Goal: Task Accomplishment & Management: Use online tool/utility

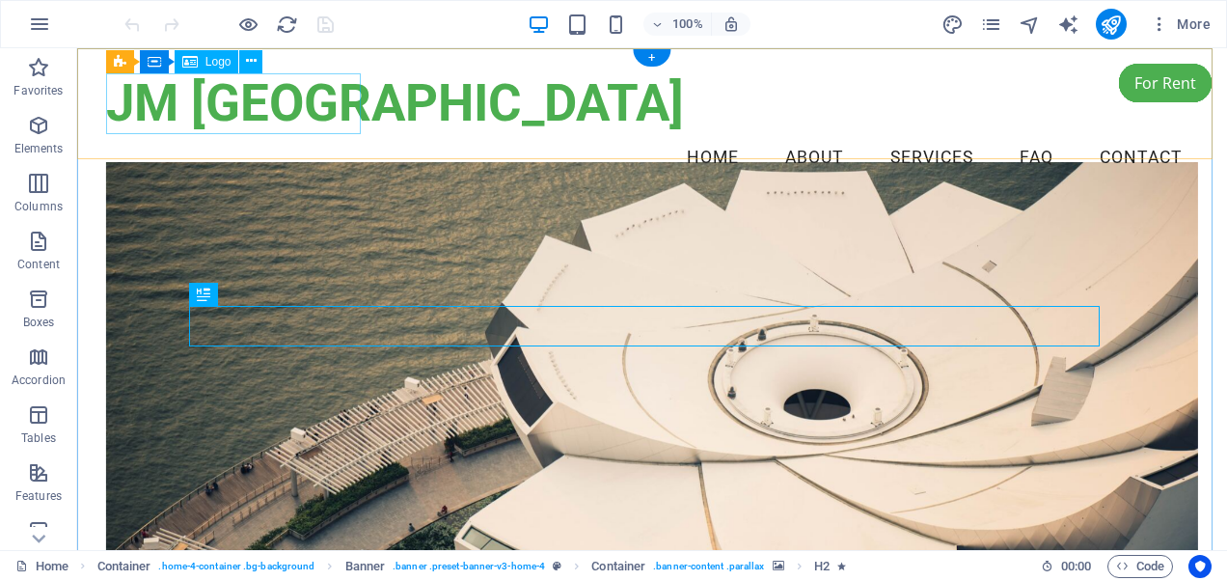
click at [245, 94] on div "JM [GEOGRAPHIC_DATA]" at bounding box center [652, 103] width 1092 height 61
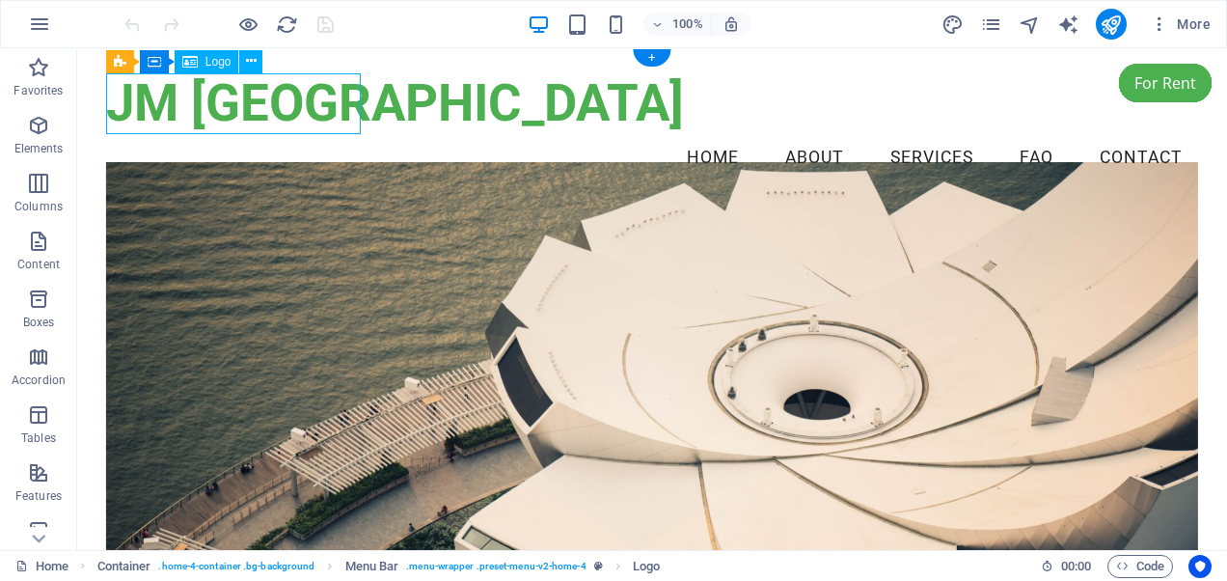
click at [246, 109] on div "JM [GEOGRAPHIC_DATA]" at bounding box center [652, 103] width 1092 height 61
click at [240, 100] on div "JM [GEOGRAPHIC_DATA]" at bounding box center [652, 103] width 1092 height 61
click at [193, 65] on div "Menu Bar" at bounding box center [155, 59] width 86 height 23
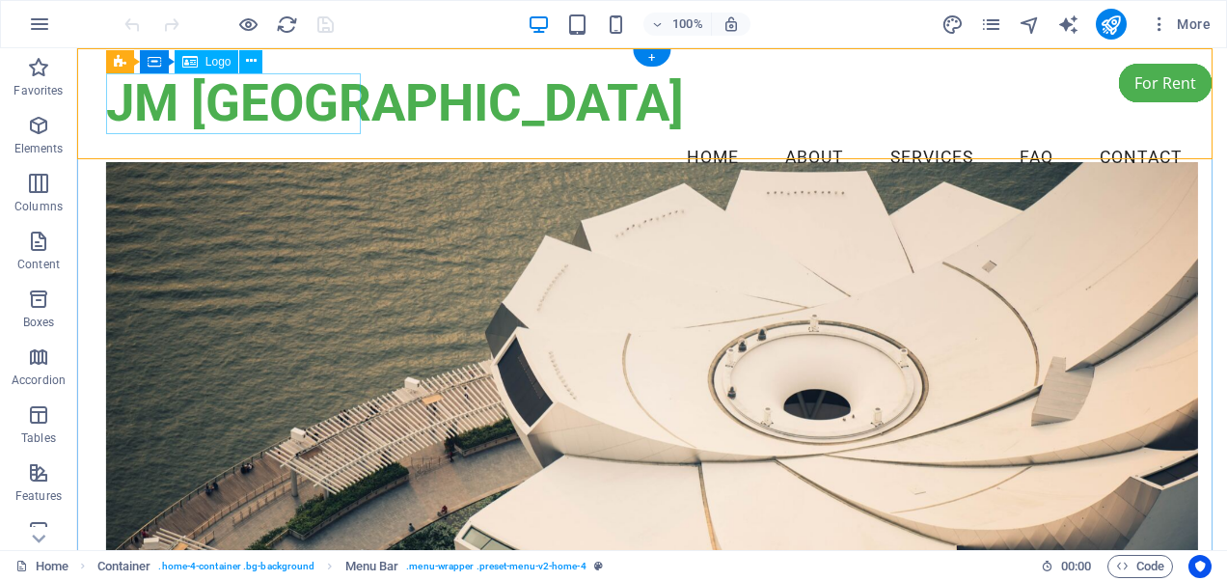
click at [193, 91] on div "JM [GEOGRAPHIC_DATA]" at bounding box center [652, 103] width 1092 height 61
click at [249, 58] on icon at bounding box center [251, 61] width 11 height 20
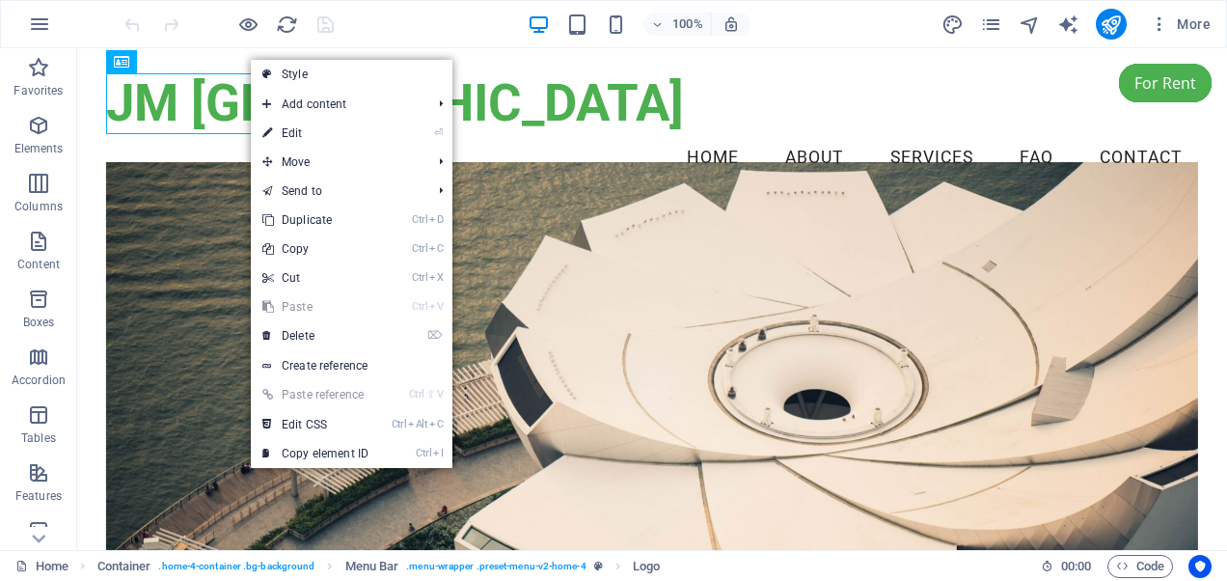
click at [284, 127] on link "⏎ Edit" at bounding box center [315, 133] width 129 height 29
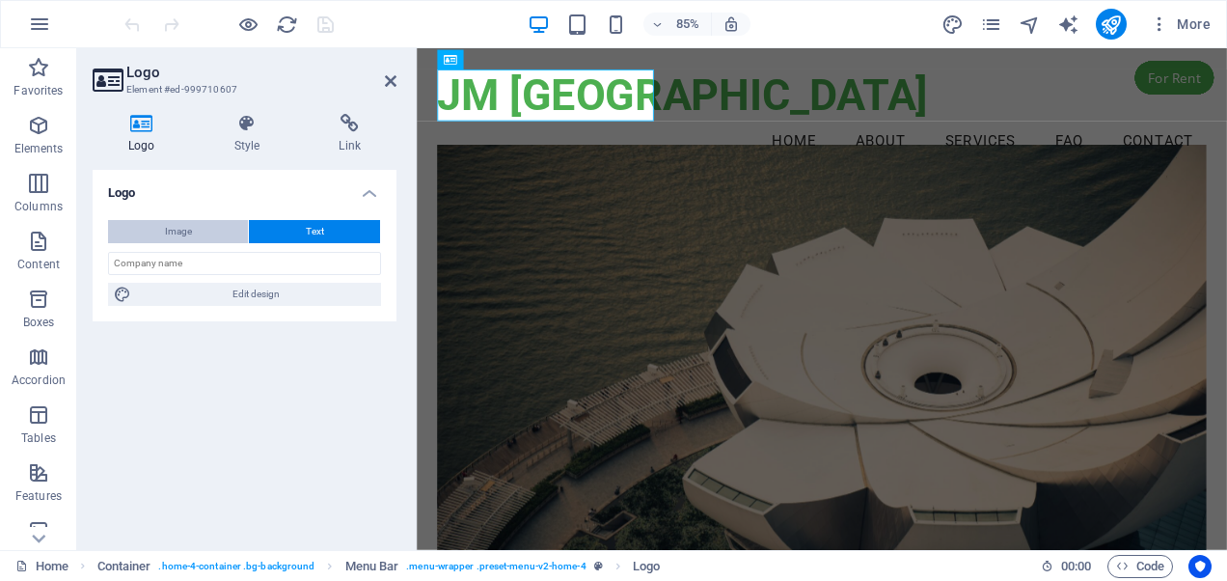
click at [174, 226] on span "Image" at bounding box center [178, 231] width 27 height 23
select select "DISABLED_OPTION_VALUE"
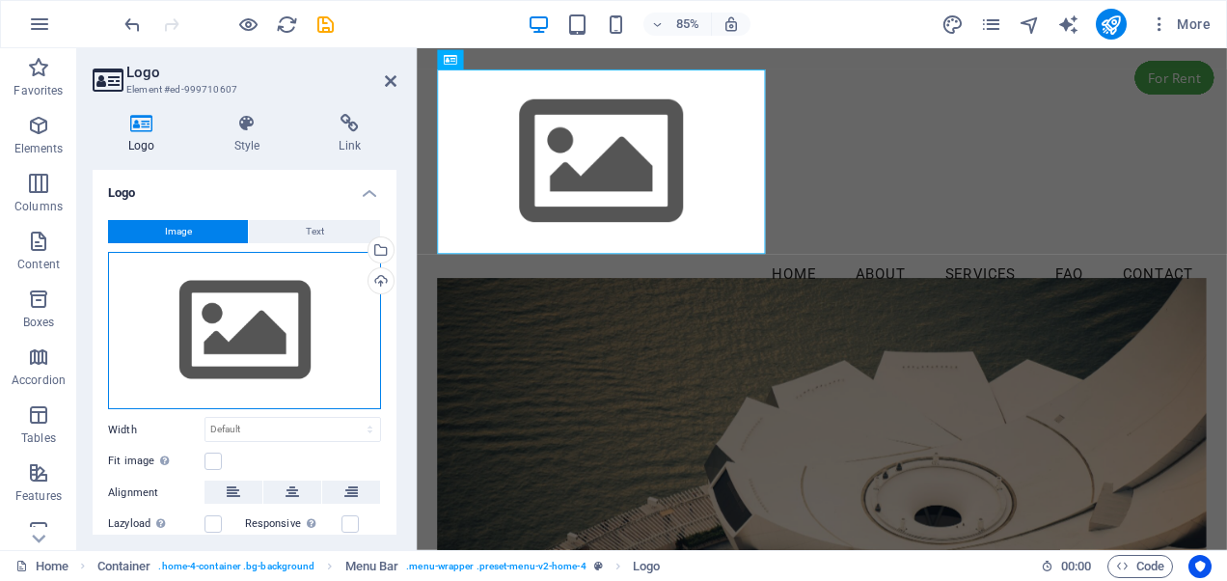
click at [237, 335] on div "Drag files here, click to choose files or select files from Files or our free s…" at bounding box center [244, 331] width 273 height 158
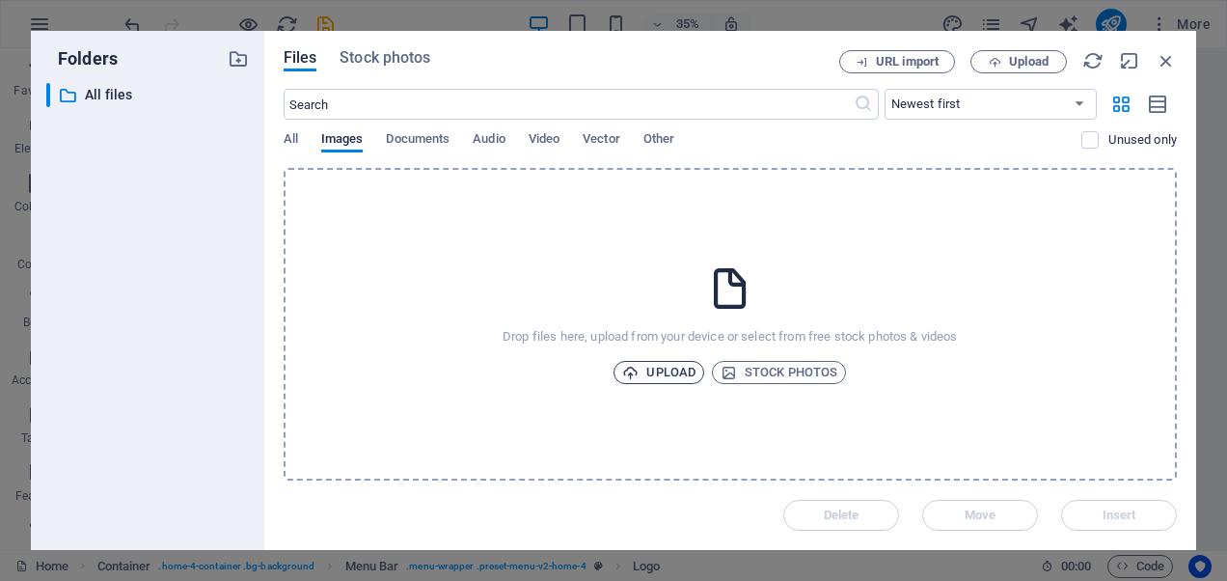
click at [662, 373] on span "Upload" at bounding box center [658, 372] width 73 height 23
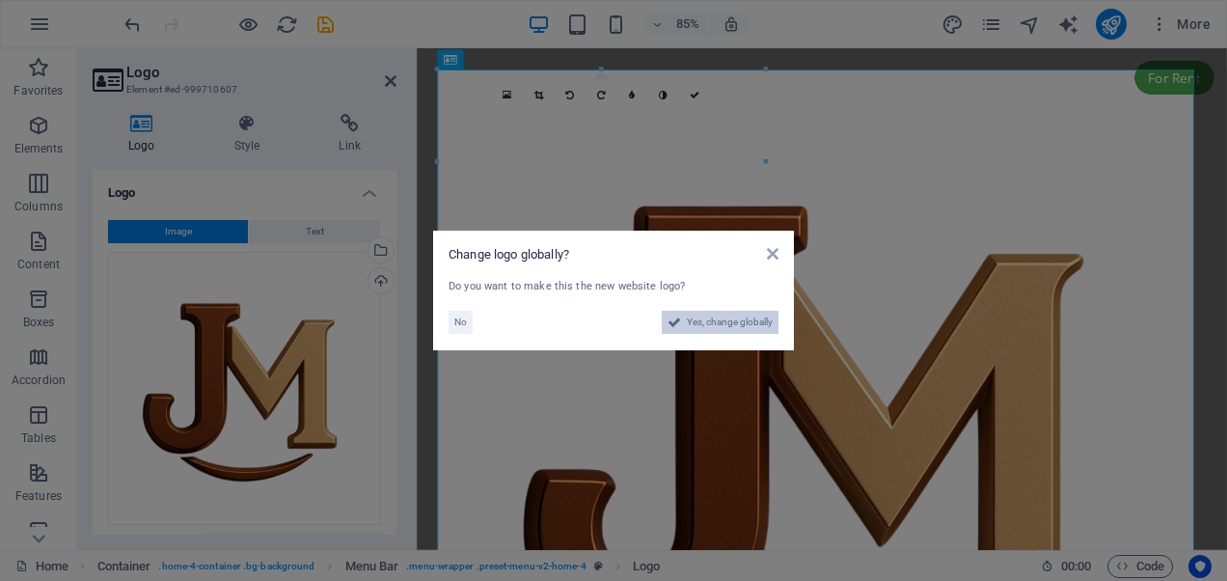
drag, startPoint x: 693, startPoint y: 317, endPoint x: 779, endPoint y: 753, distance: 443.6
click at [693, 317] on span "Yes, change globally" at bounding box center [730, 322] width 86 height 23
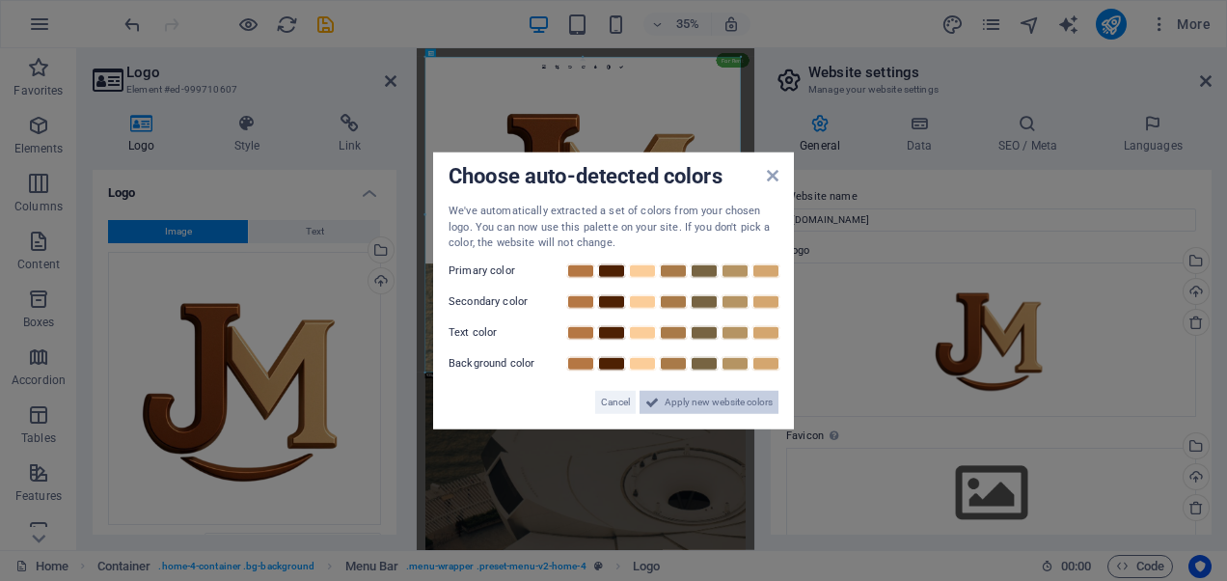
drag, startPoint x: 689, startPoint y: 401, endPoint x: 691, endPoint y: 953, distance: 551.9
click at [689, 401] on span "Apply new website colors" at bounding box center [719, 401] width 108 height 23
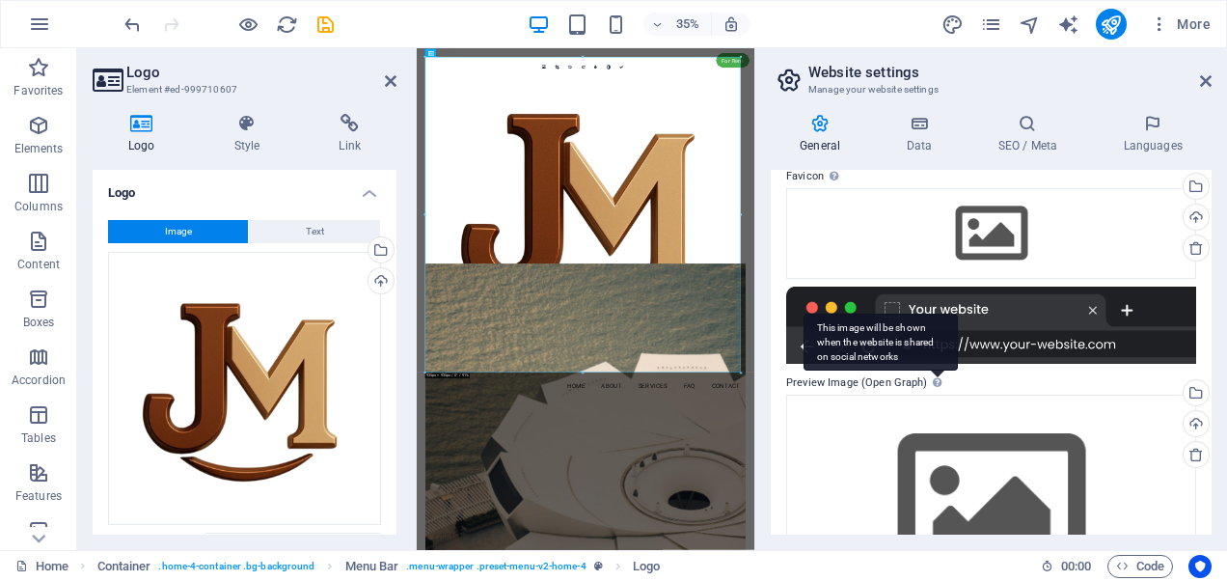
scroll to position [163, 0]
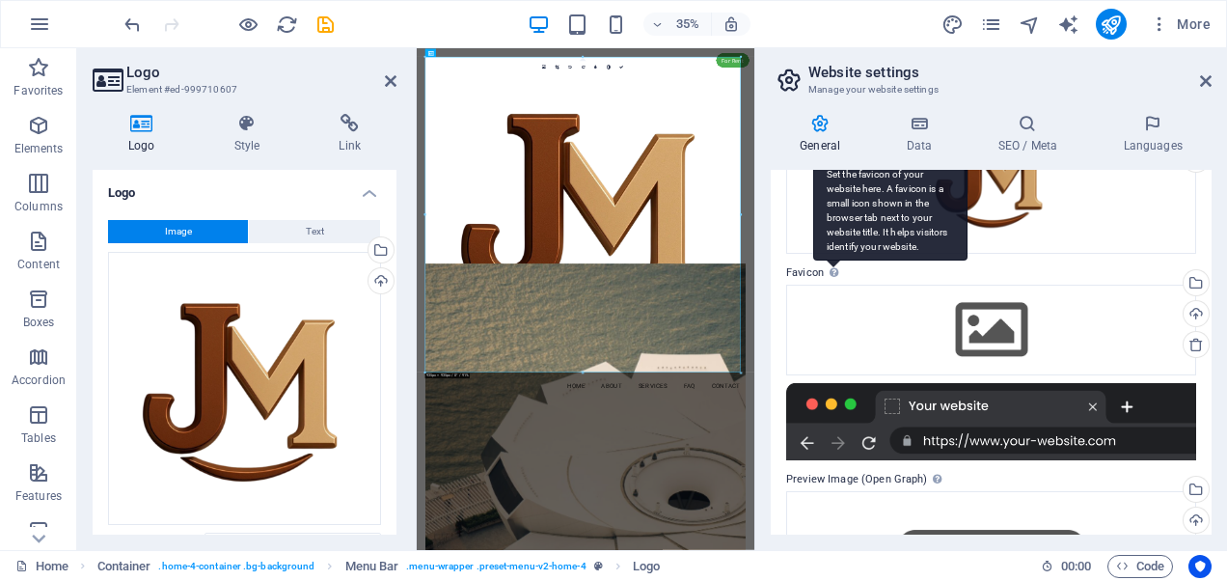
click at [832, 261] on div "Set the favicon of your website here. A favicon is a small icon shown in the br…" at bounding box center [890, 209] width 154 height 101
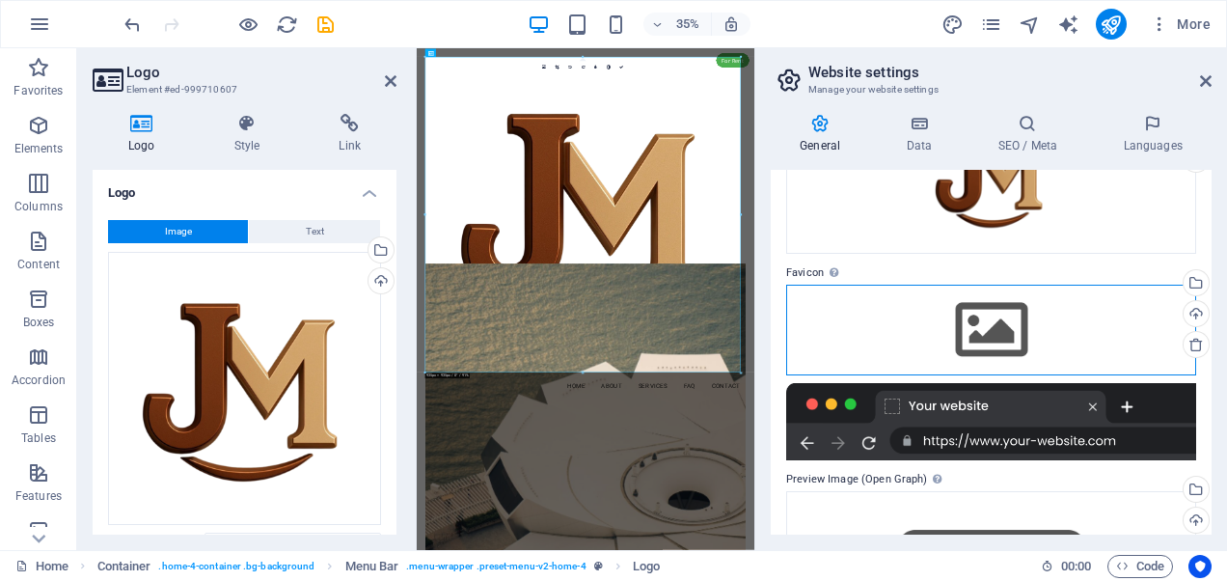
click at [970, 332] on div "Drag files here, click to choose files or select files from Files or our free s…" at bounding box center [991, 330] width 410 height 91
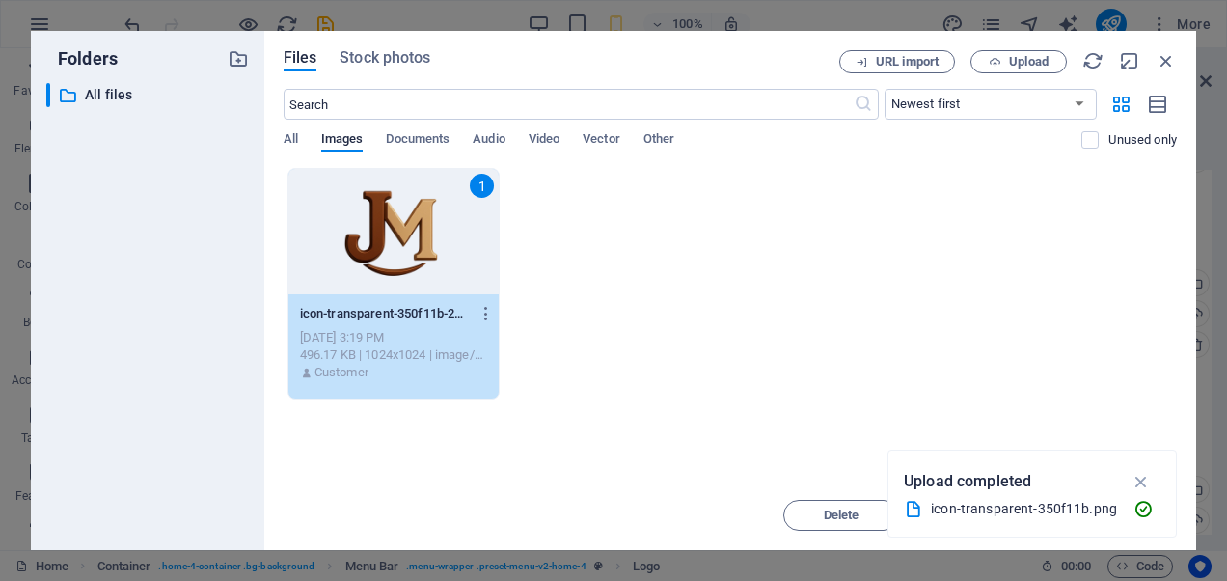
click at [397, 247] on div "1" at bounding box center [393, 231] width 211 height 125
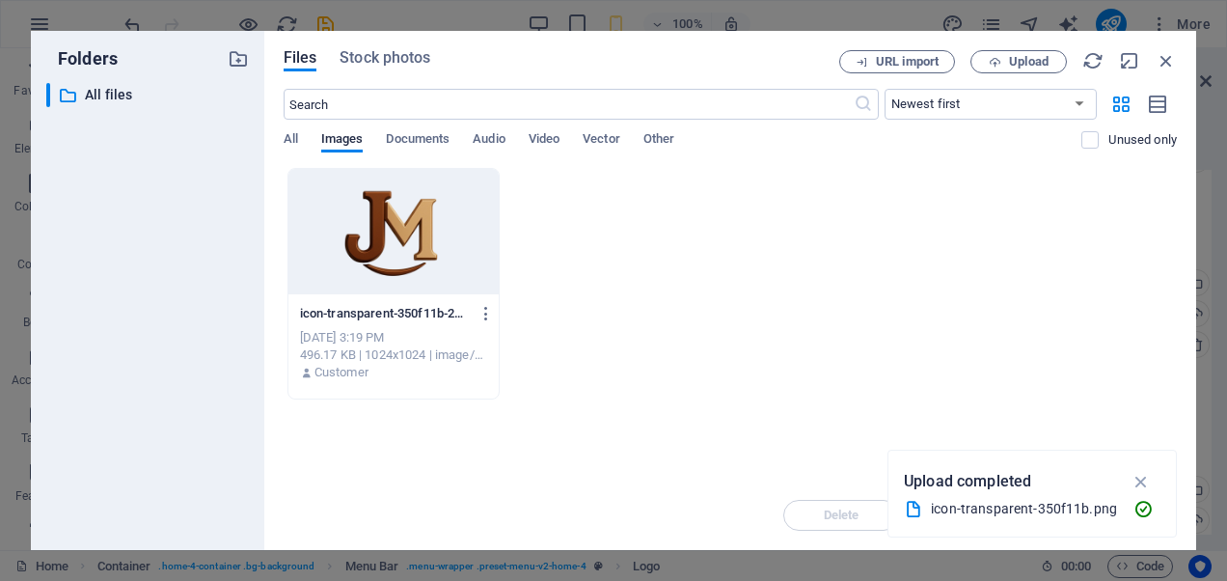
click at [397, 247] on div at bounding box center [393, 231] width 211 height 125
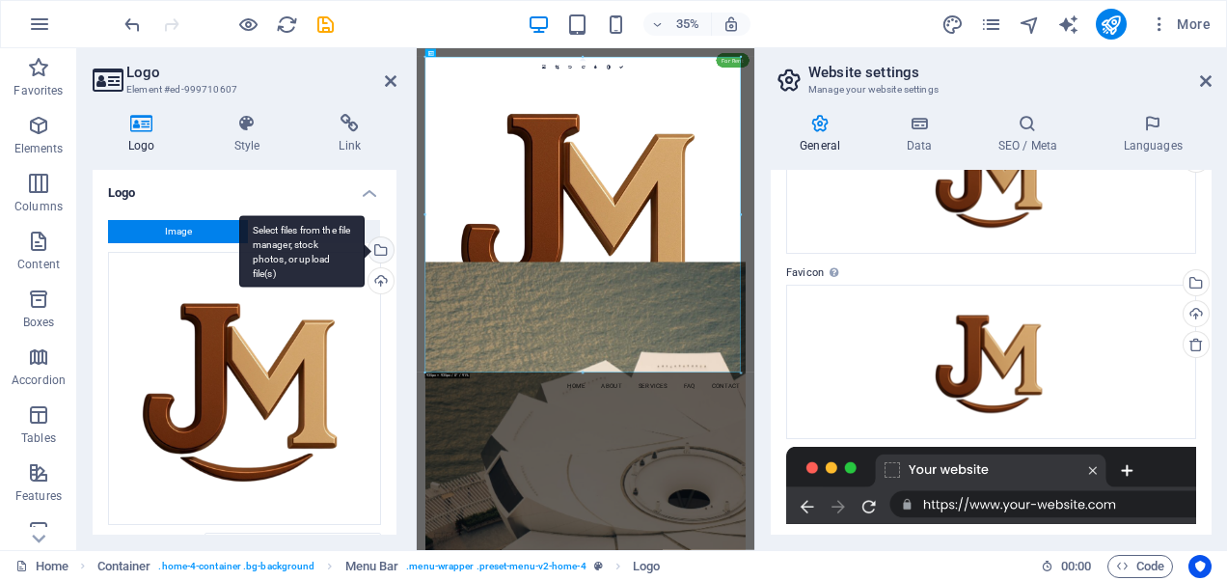
click at [369, 238] on div "Select files from the file manager, stock photos, or upload file(s)" at bounding box center [379, 251] width 29 height 29
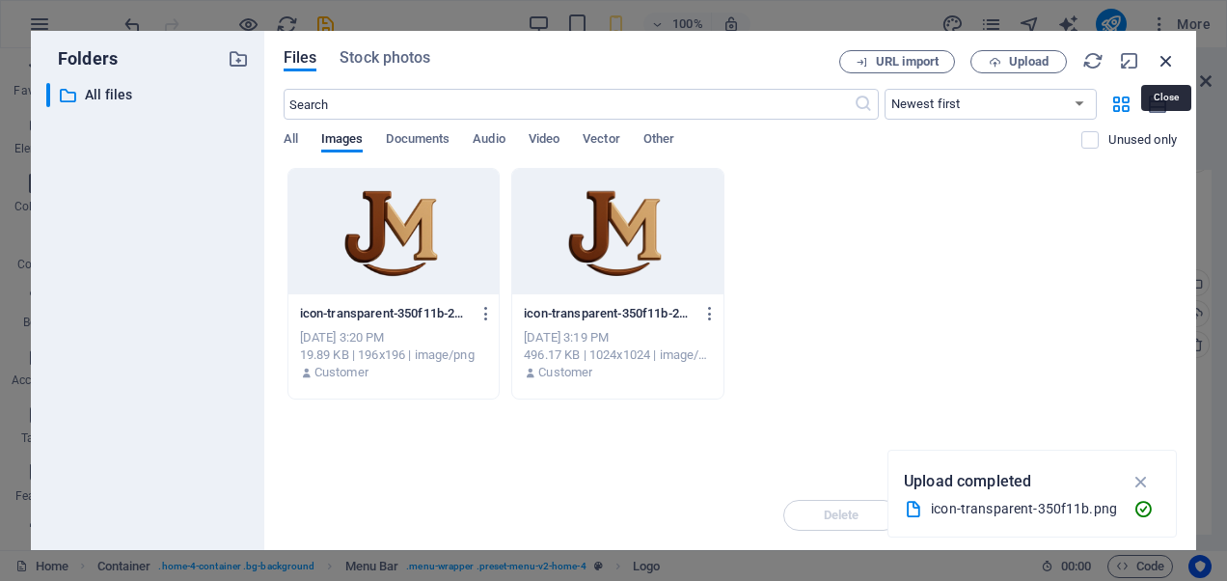
click at [1169, 58] on icon "button" at bounding box center [1166, 60] width 21 height 21
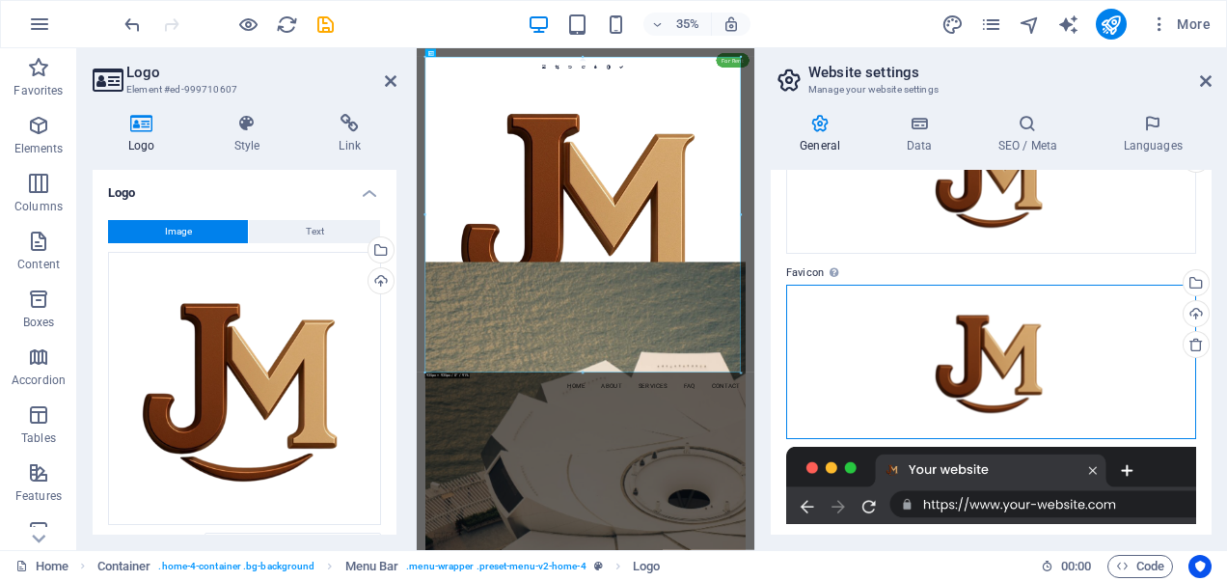
click at [975, 347] on div "Drag files here, click to choose files or select files from Files or our free s…" at bounding box center [991, 362] width 410 height 154
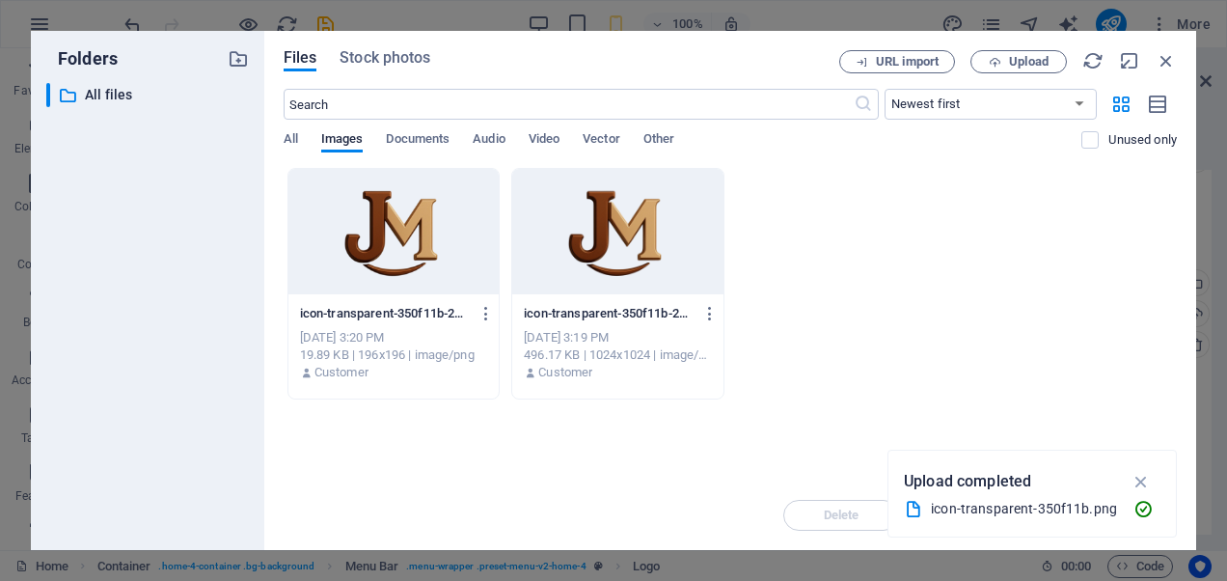
click at [629, 222] on div at bounding box center [617, 231] width 211 height 125
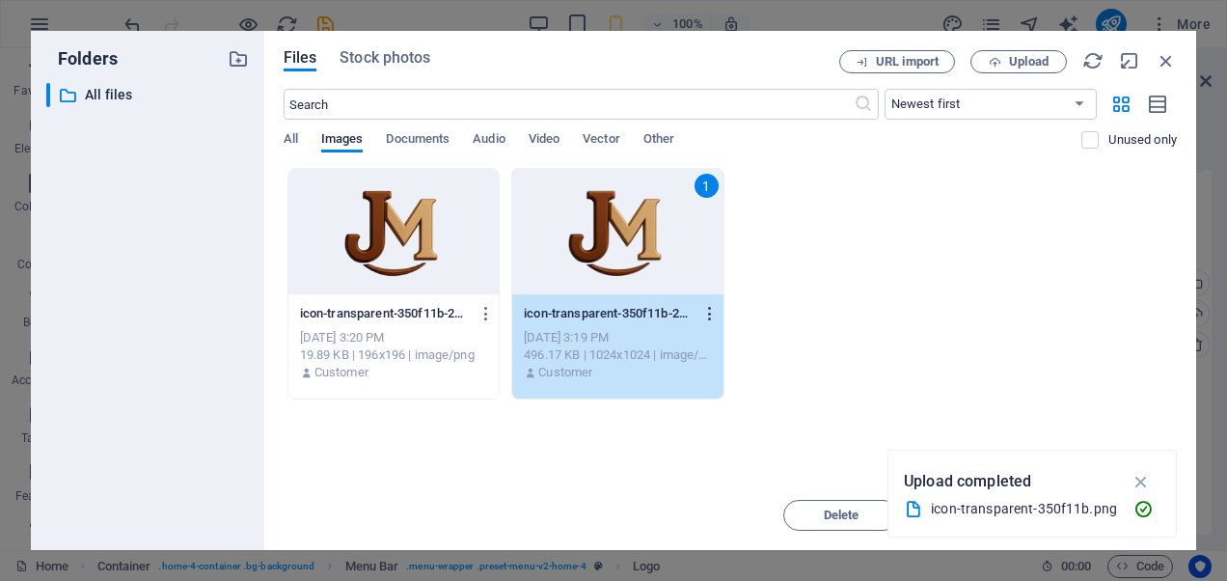
click at [710, 315] on icon "button" at bounding box center [710, 313] width 18 height 17
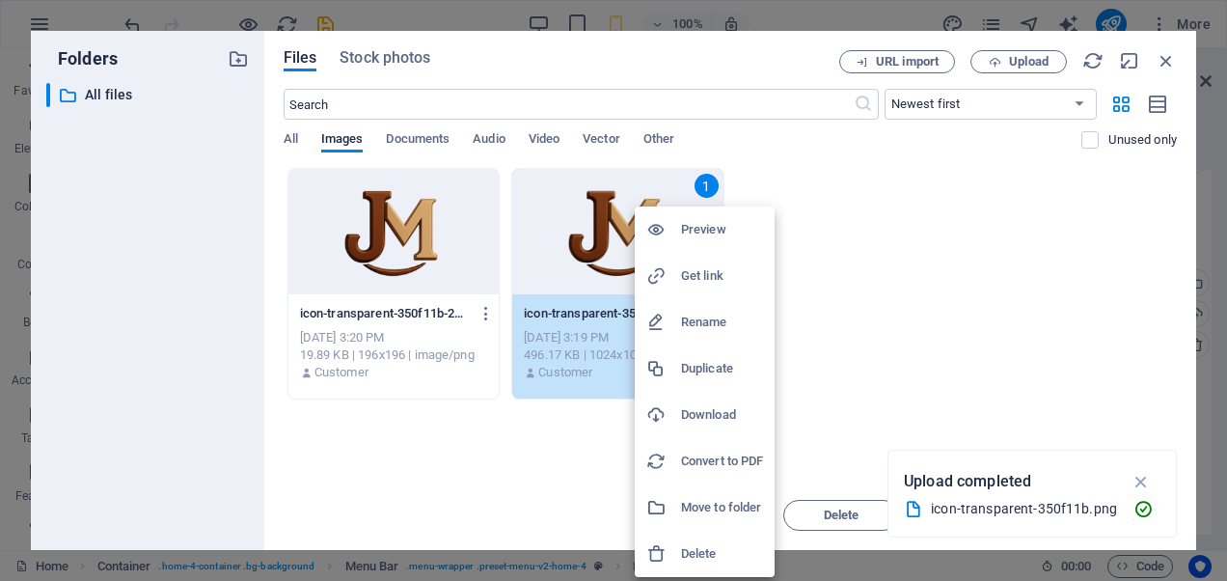
click at [1170, 58] on div at bounding box center [613, 290] width 1227 height 581
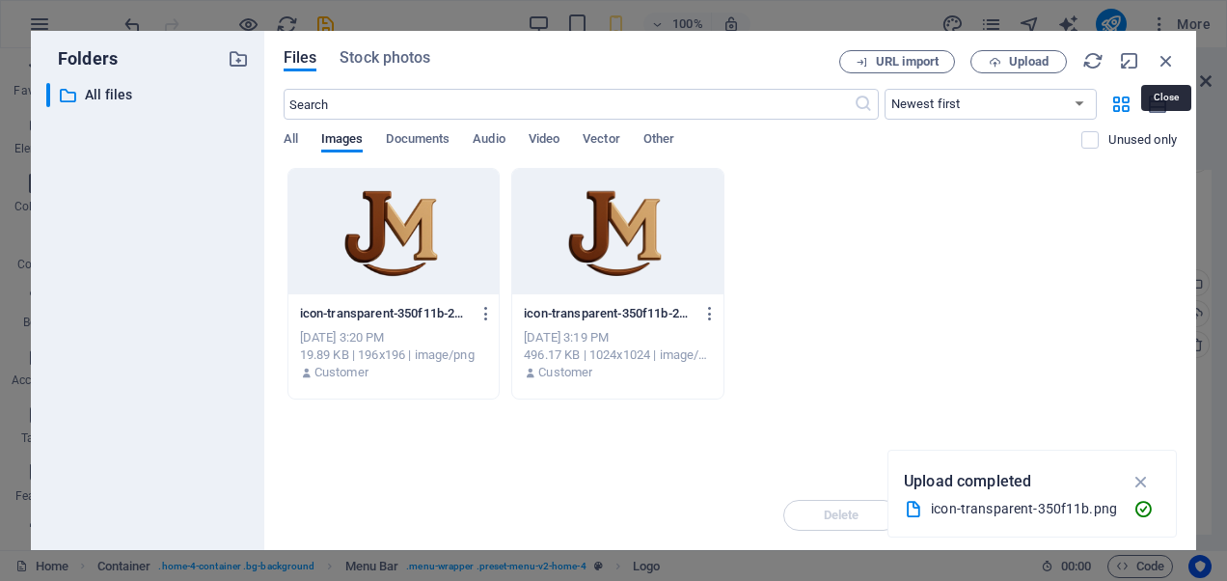
drag, startPoint x: 1171, startPoint y: 52, endPoint x: 1163, endPoint y: 87, distance: 35.8
click at [1171, 52] on icon "button" at bounding box center [1166, 60] width 21 height 21
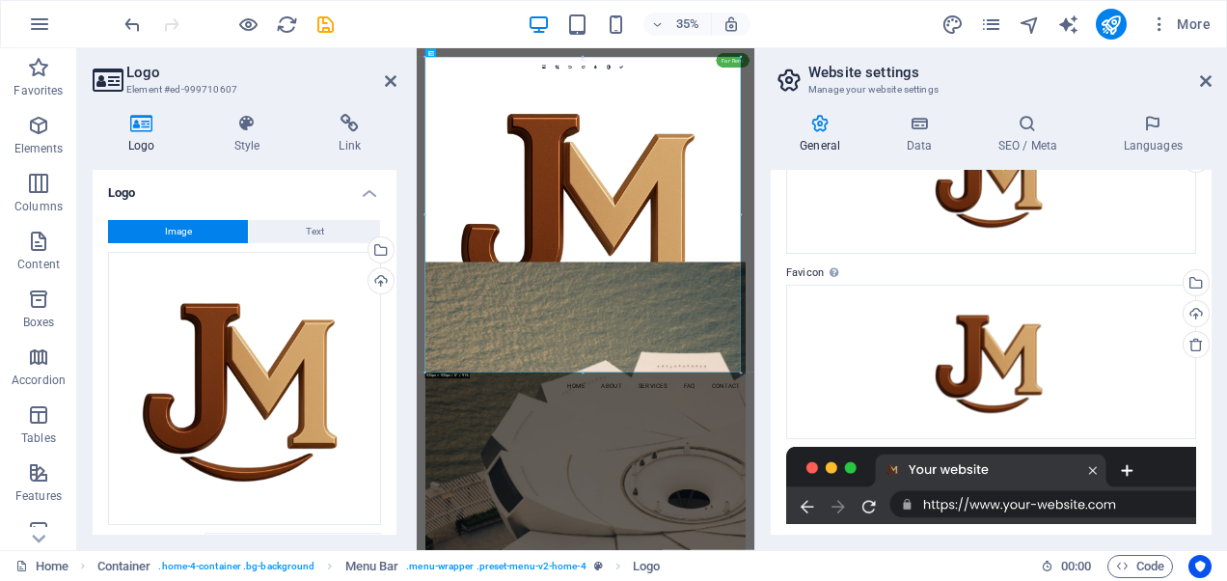
scroll to position [419, 0]
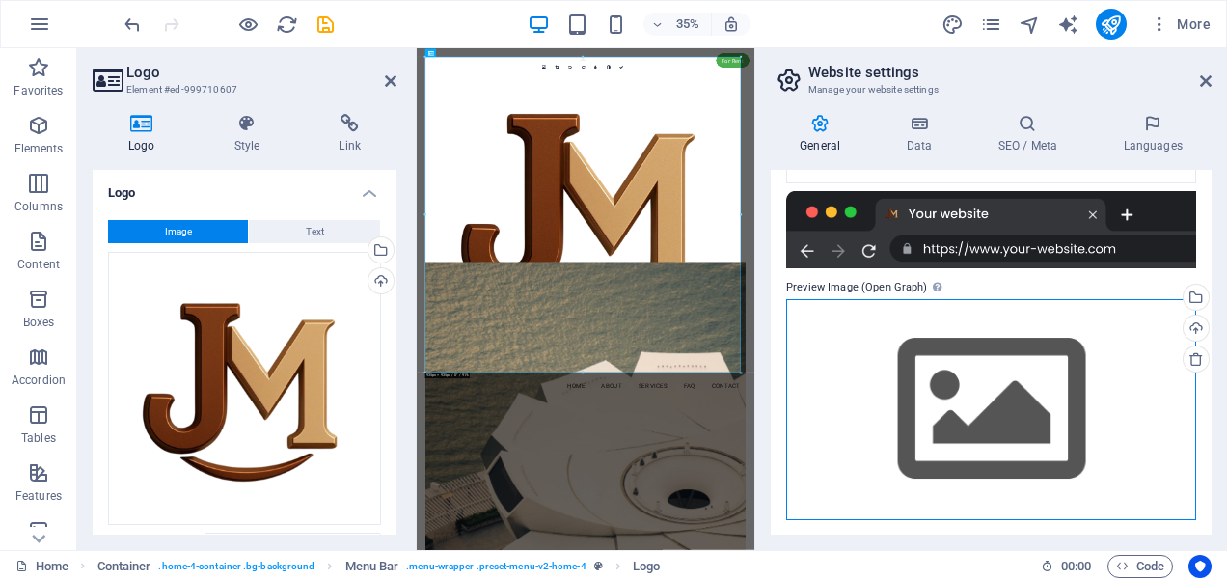
click at [989, 404] on div "Drag files here, click to choose files or select files from Files or our free s…" at bounding box center [991, 409] width 410 height 221
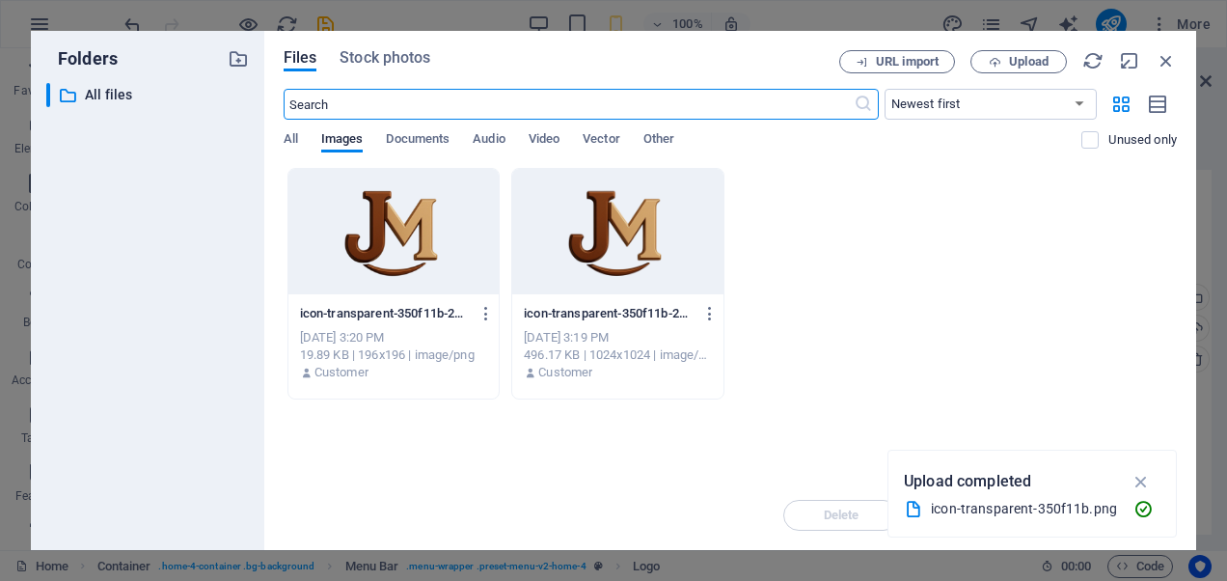
click at [626, 241] on div at bounding box center [617, 231] width 211 height 125
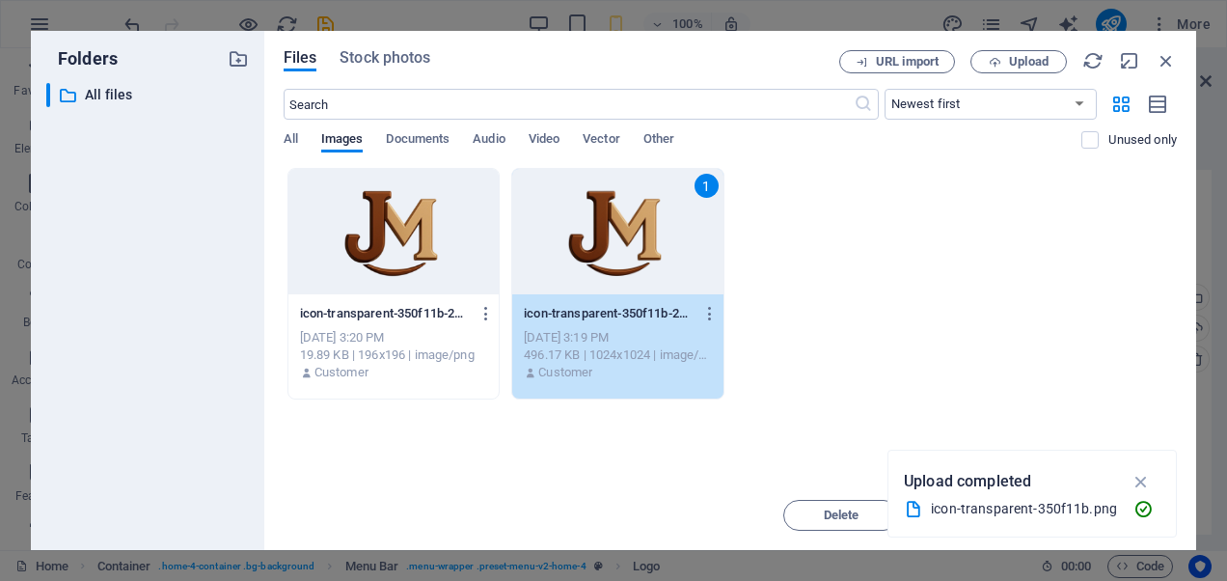
click at [686, 228] on div "1" at bounding box center [617, 231] width 211 height 125
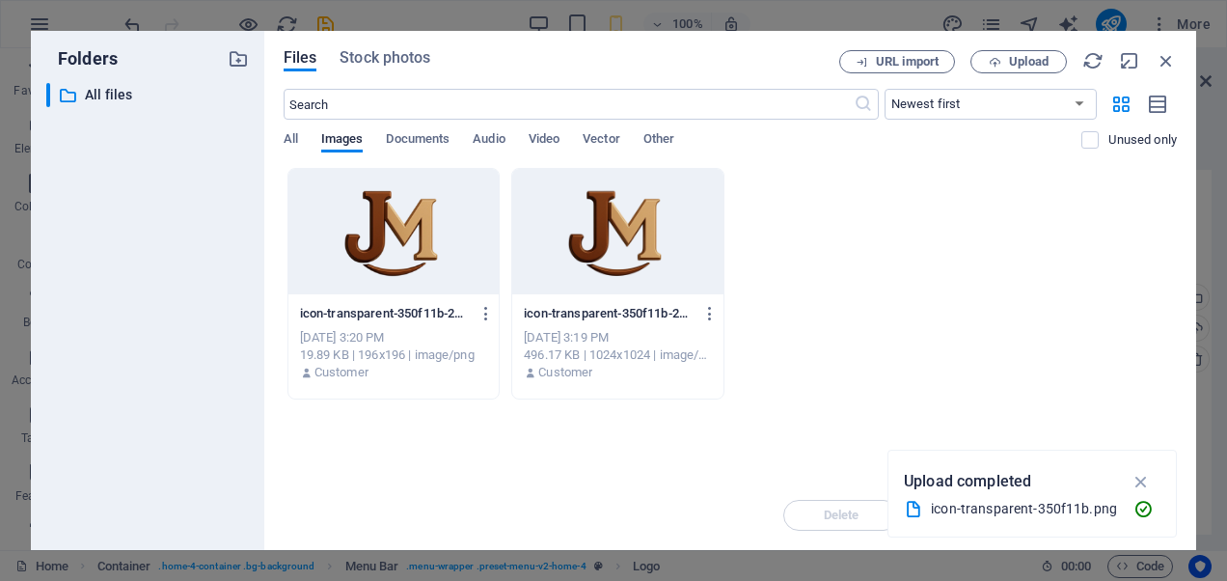
click at [686, 228] on div at bounding box center [617, 231] width 211 height 125
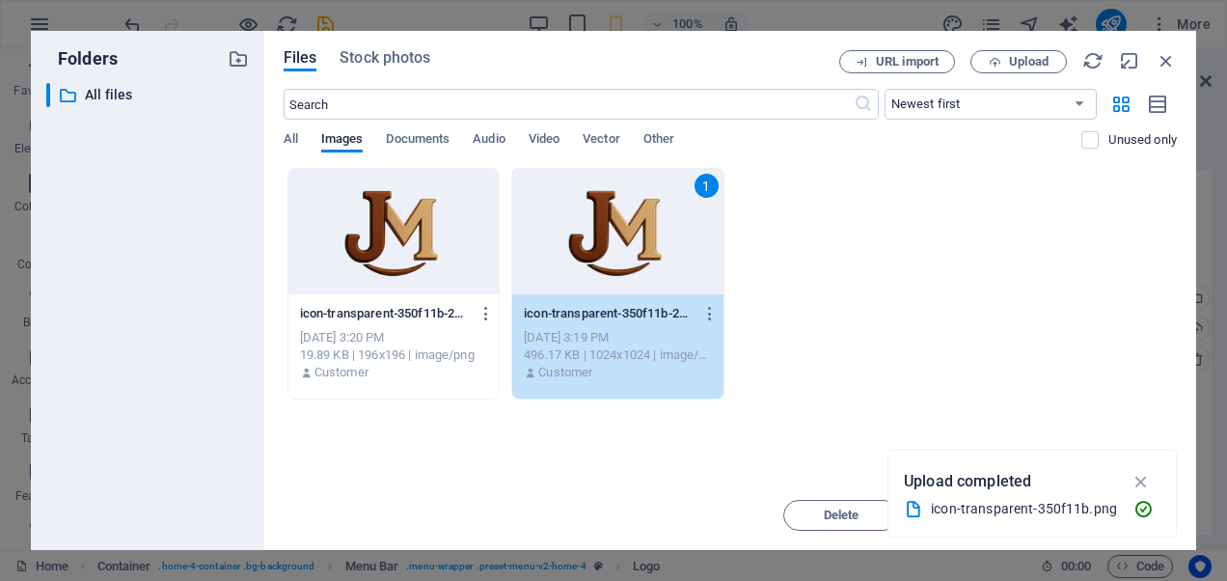
click at [686, 228] on div "1" at bounding box center [617, 231] width 211 height 125
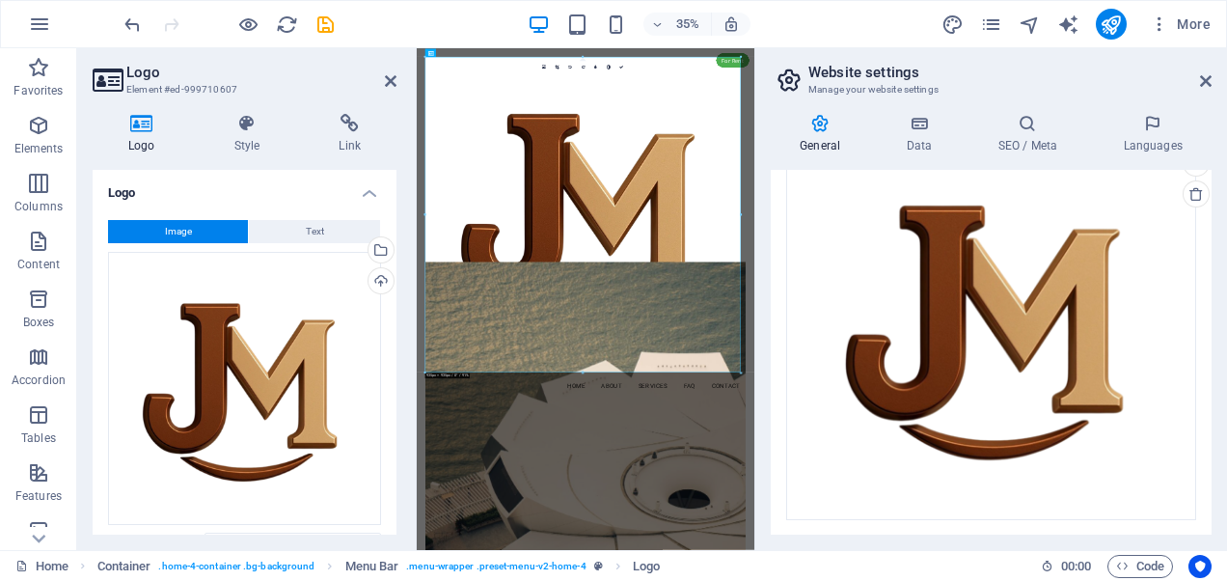
scroll to position [235, 0]
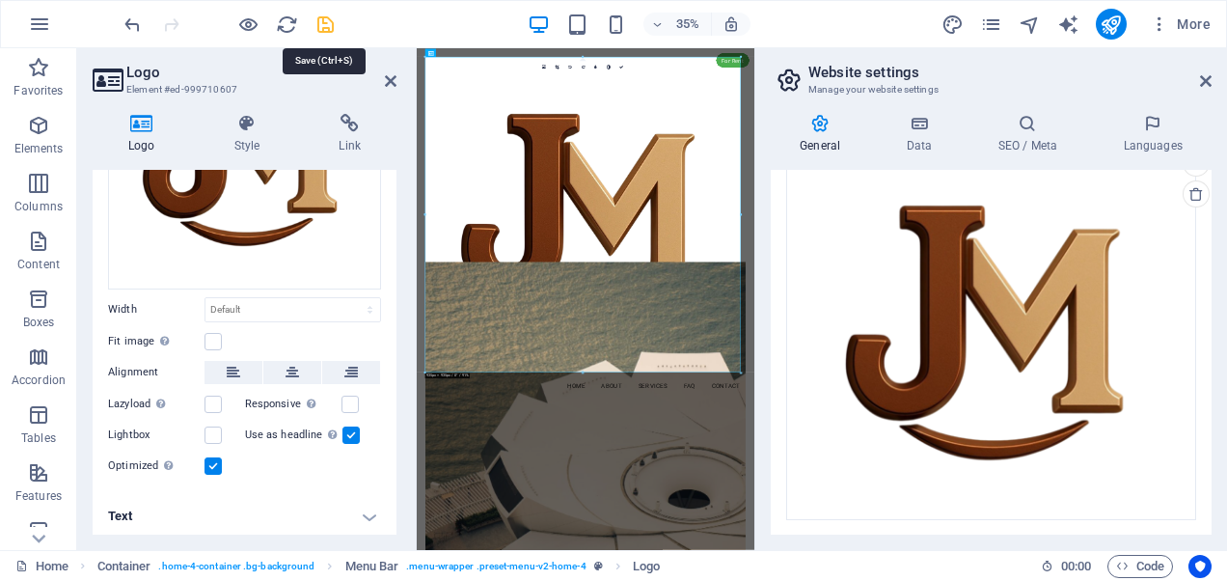
click at [324, 23] on icon "save" at bounding box center [326, 25] width 22 height 22
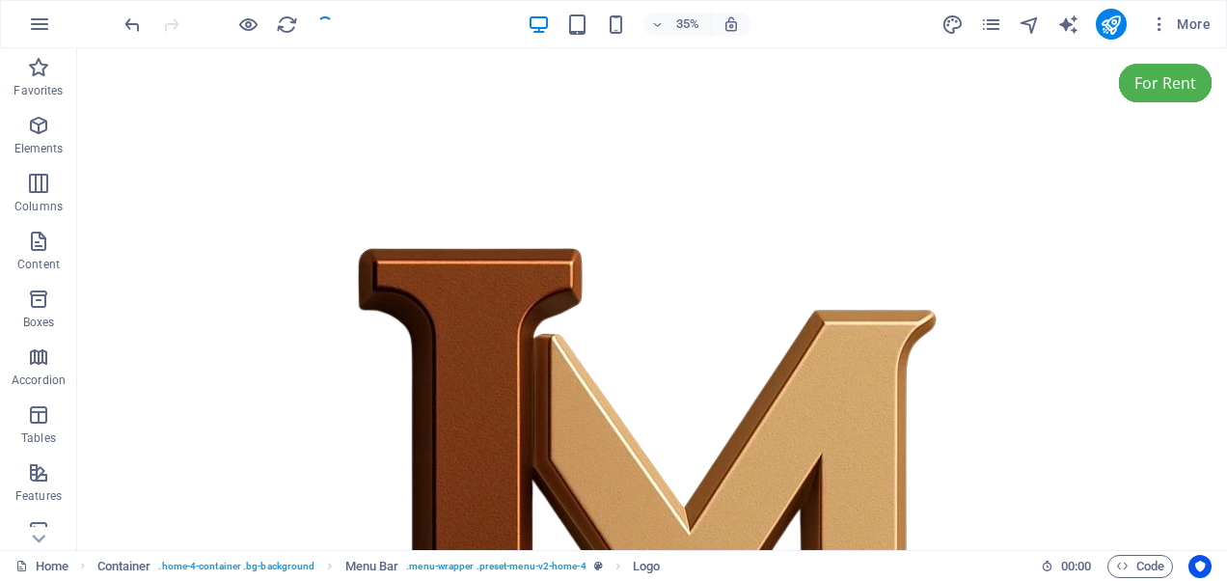
checkbox input "false"
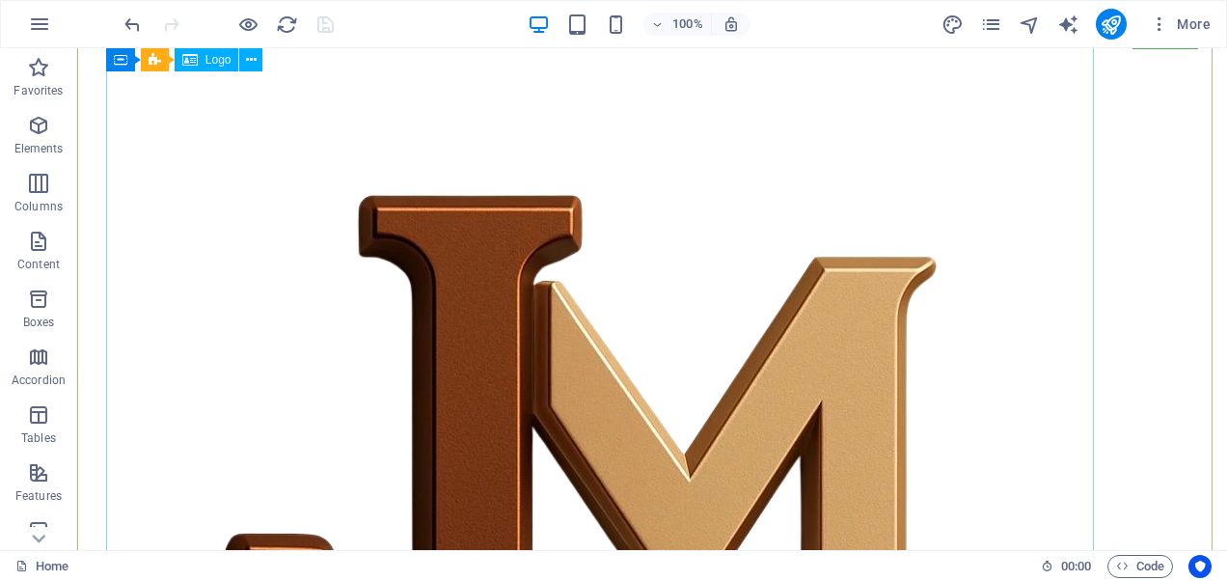
scroll to position [0, 0]
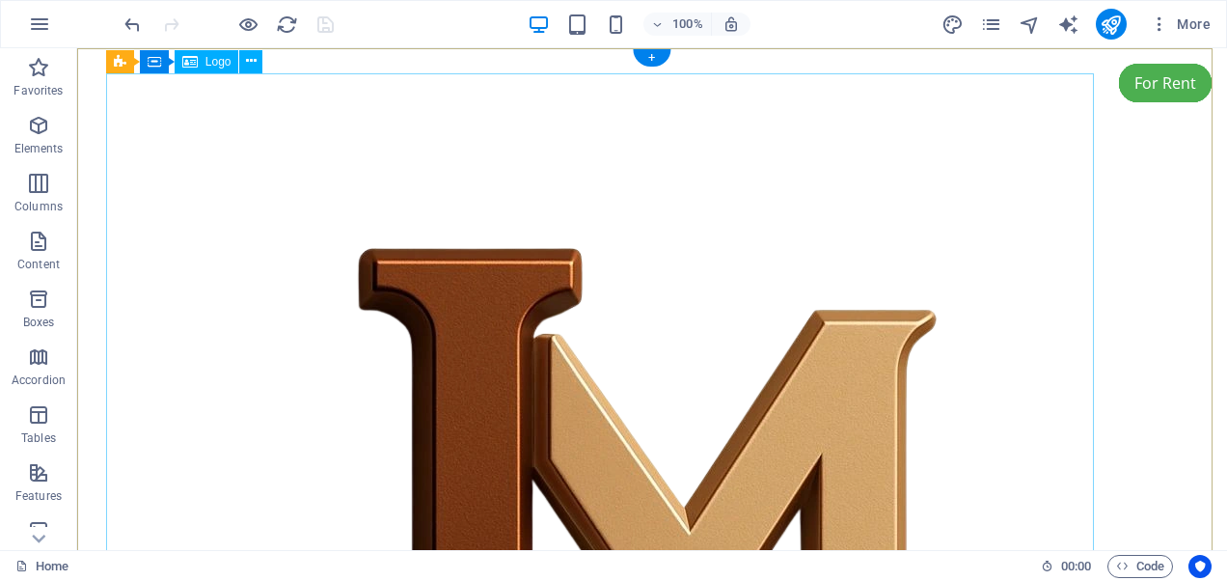
click at [722, 313] on div at bounding box center [652, 567] width 1092 height 988
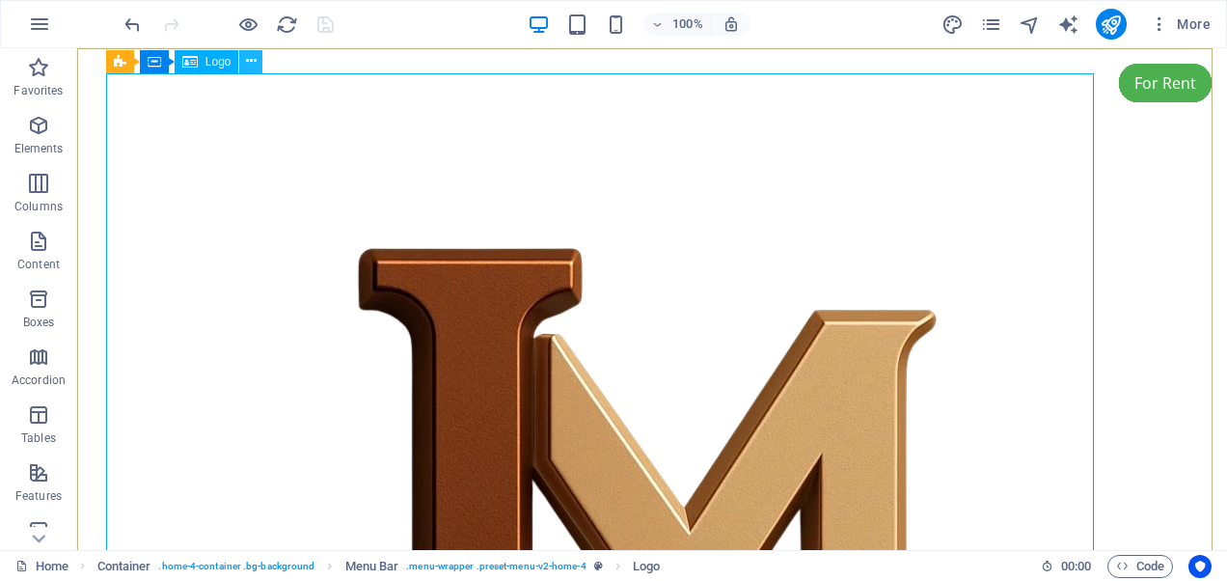
click at [251, 58] on icon at bounding box center [251, 61] width 11 height 20
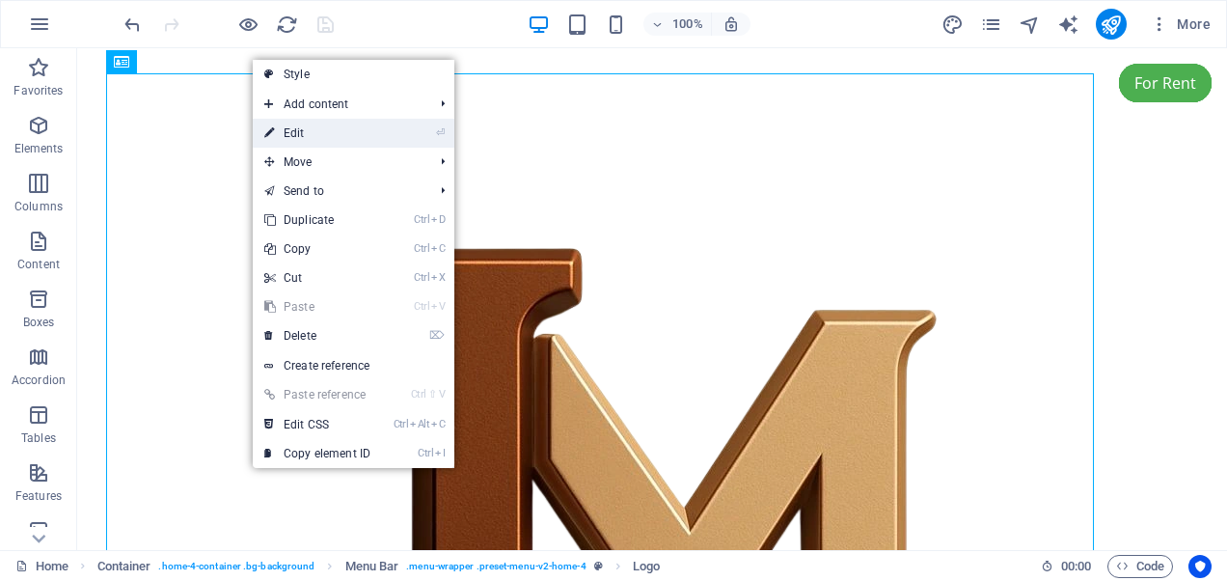
click at [316, 129] on link "⏎ Edit" at bounding box center [317, 133] width 129 height 29
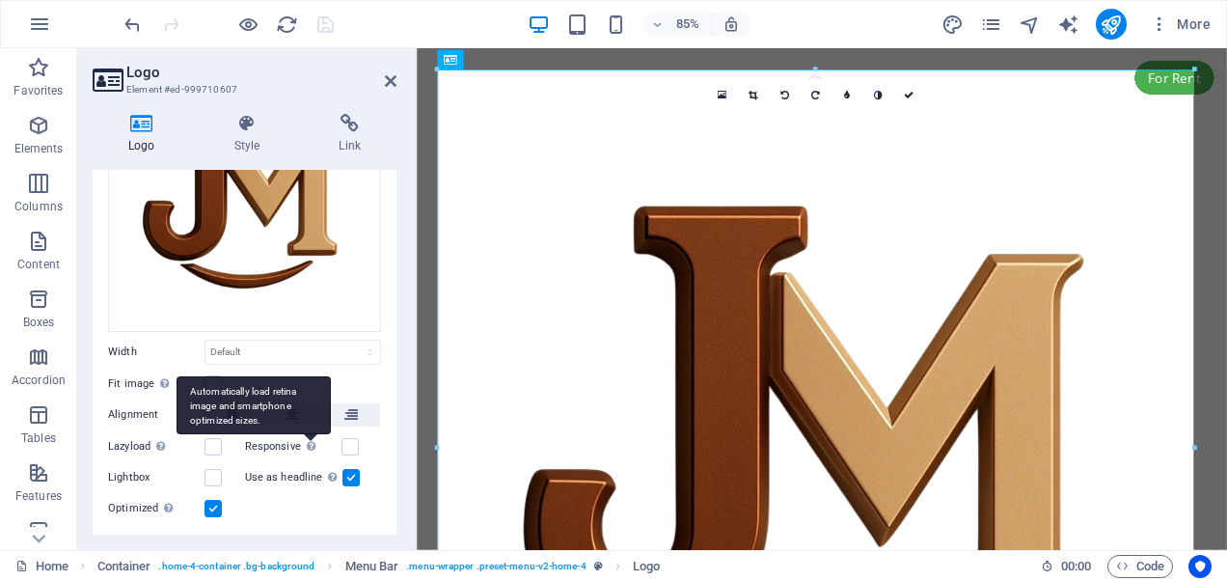
scroll to position [235, 0]
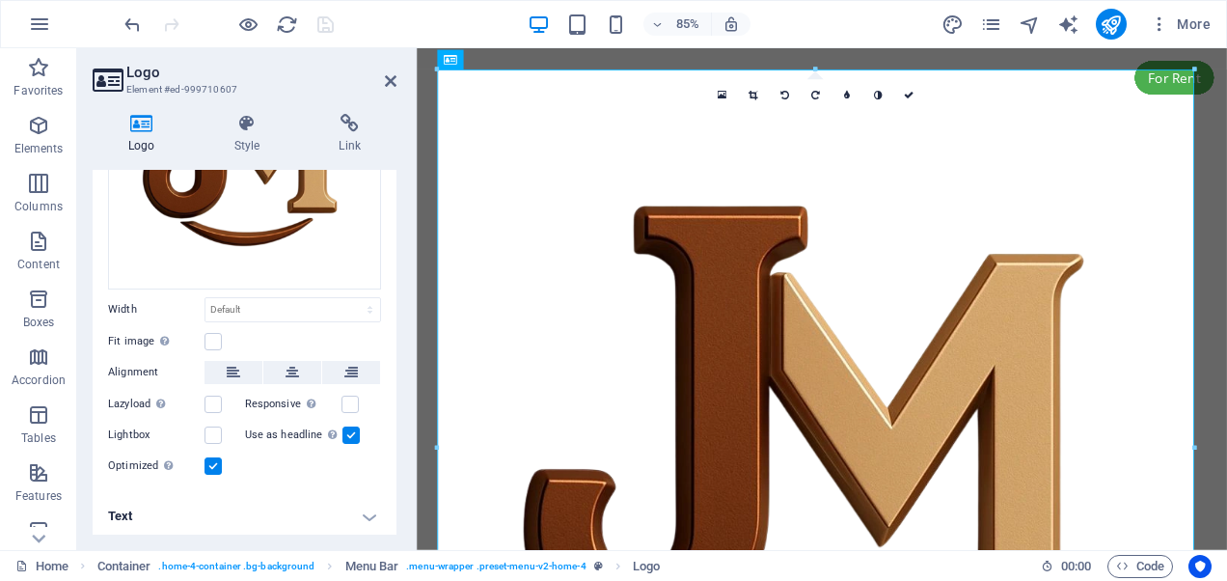
click at [760, 89] on link at bounding box center [753, 94] width 31 height 31
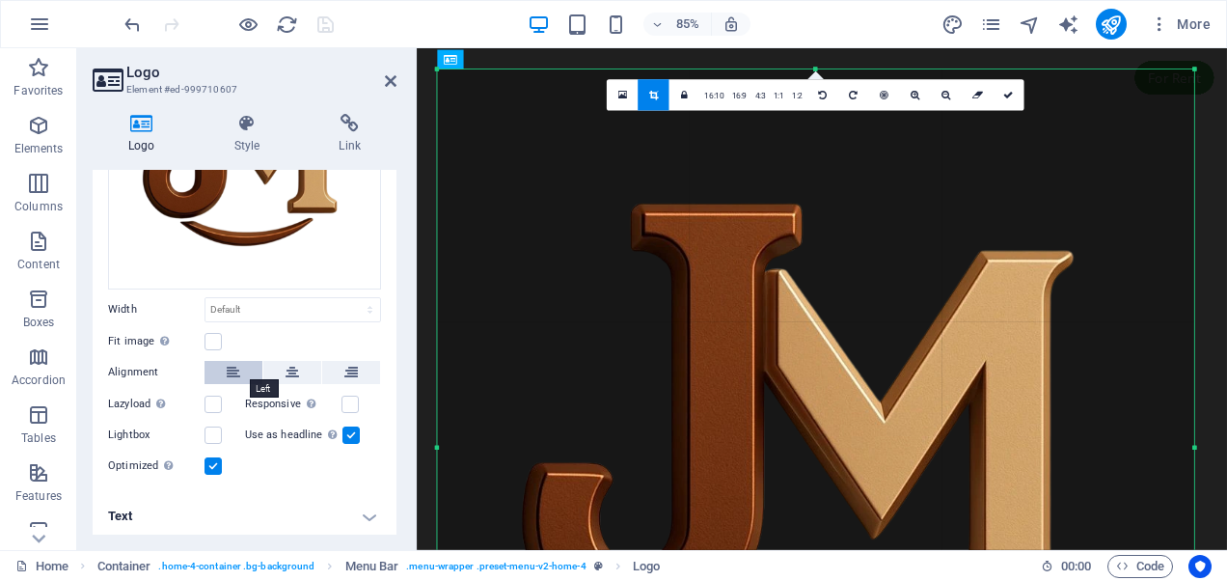
click at [227, 365] on icon at bounding box center [234, 372] width 14 height 23
click at [349, 429] on label at bounding box center [351, 434] width 17 height 17
click at [0, 0] on input "Use as headline The image will be wrapped in an H1 headline tag. Useful for giv…" at bounding box center [0, 0] width 0 height 0
click at [230, 130] on icon at bounding box center [247, 123] width 97 height 19
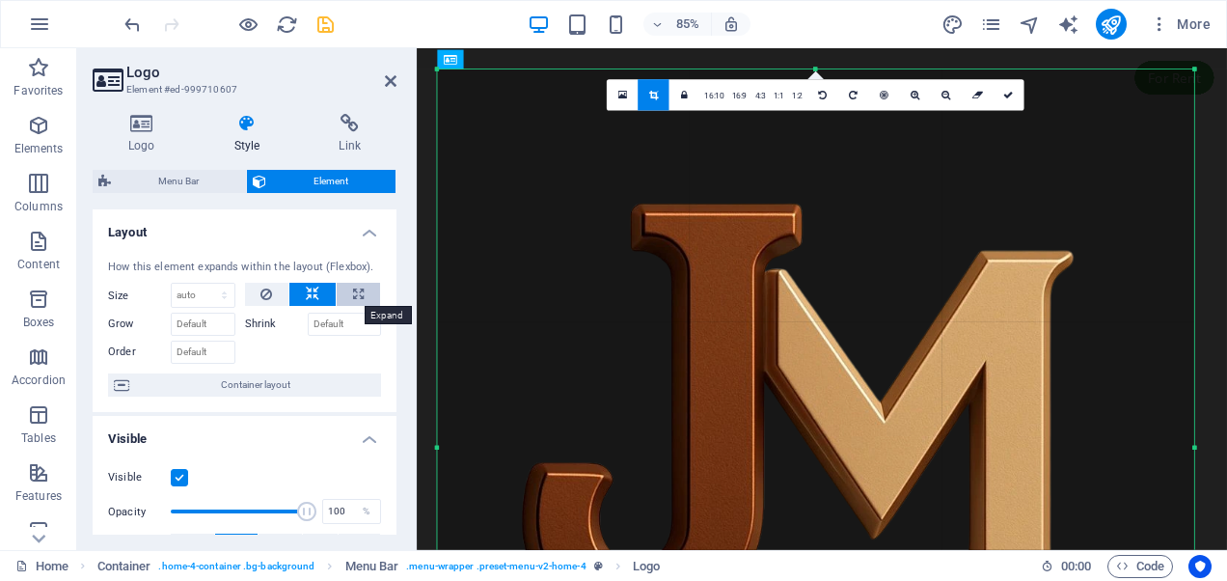
click at [362, 297] on button at bounding box center [358, 294] width 43 height 23
type input "100"
select select "%"
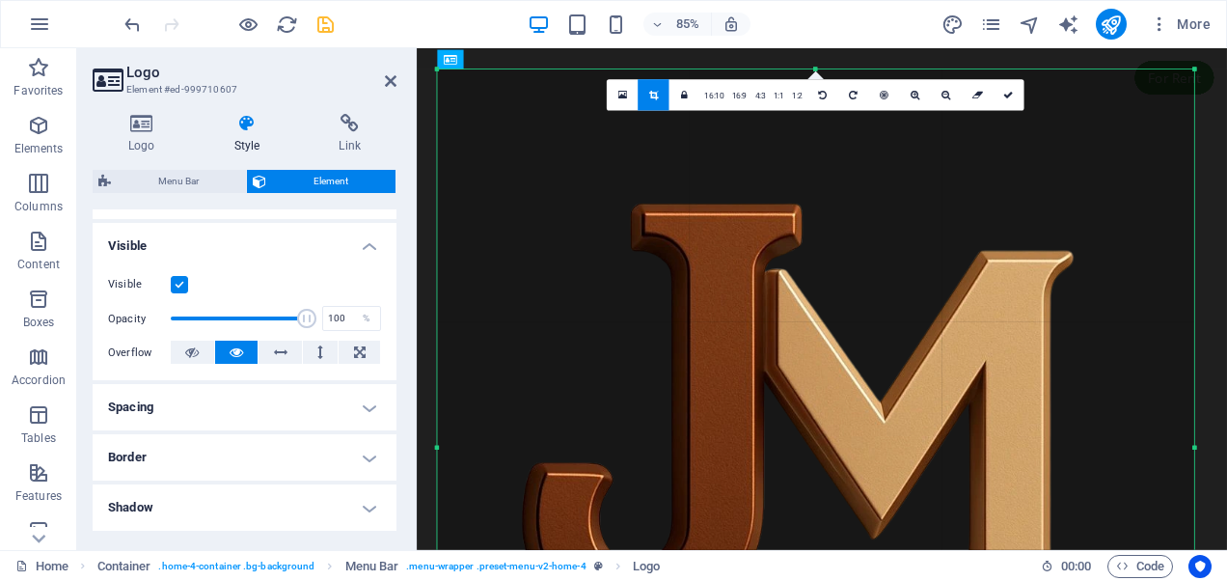
scroll to position [0, 0]
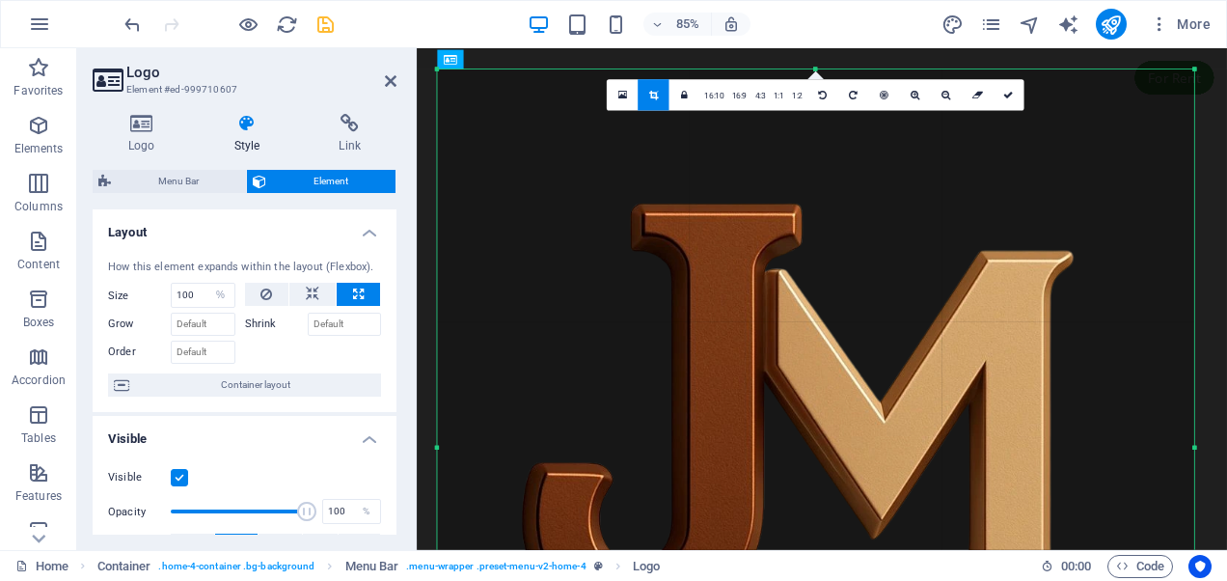
click at [262, 318] on label "Shrink" at bounding box center [276, 324] width 63 height 23
click at [308, 318] on input "Shrink" at bounding box center [345, 324] width 74 height 23
click at [187, 292] on input "100" at bounding box center [203, 295] width 63 height 23
click at [125, 106] on div "Logo Style Link Logo Image Text Drag files here, click to choose files or selec…" at bounding box center [244, 324] width 335 height 452
click at [137, 122] on icon at bounding box center [142, 123] width 98 height 19
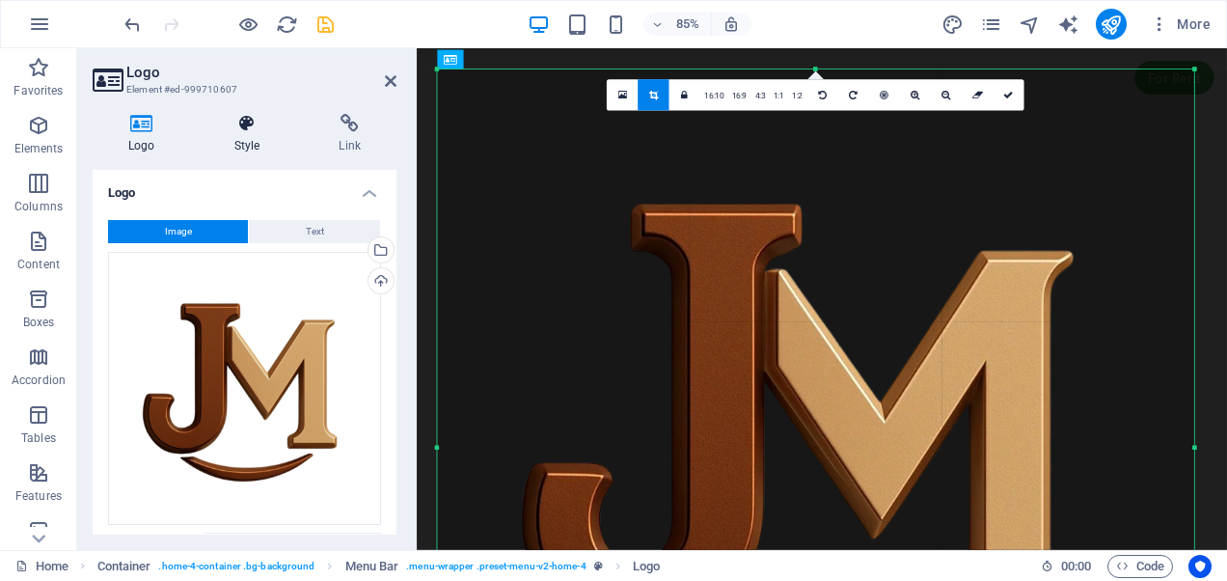
click at [245, 119] on icon at bounding box center [247, 123] width 97 height 19
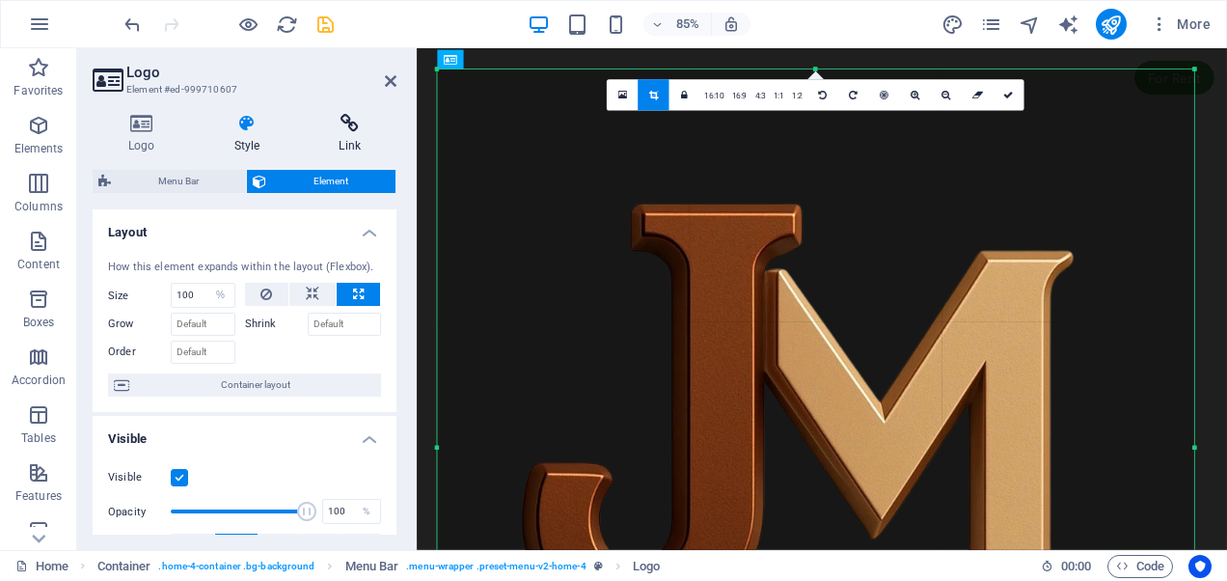
click at [351, 133] on h4 "Link" at bounding box center [350, 134] width 94 height 41
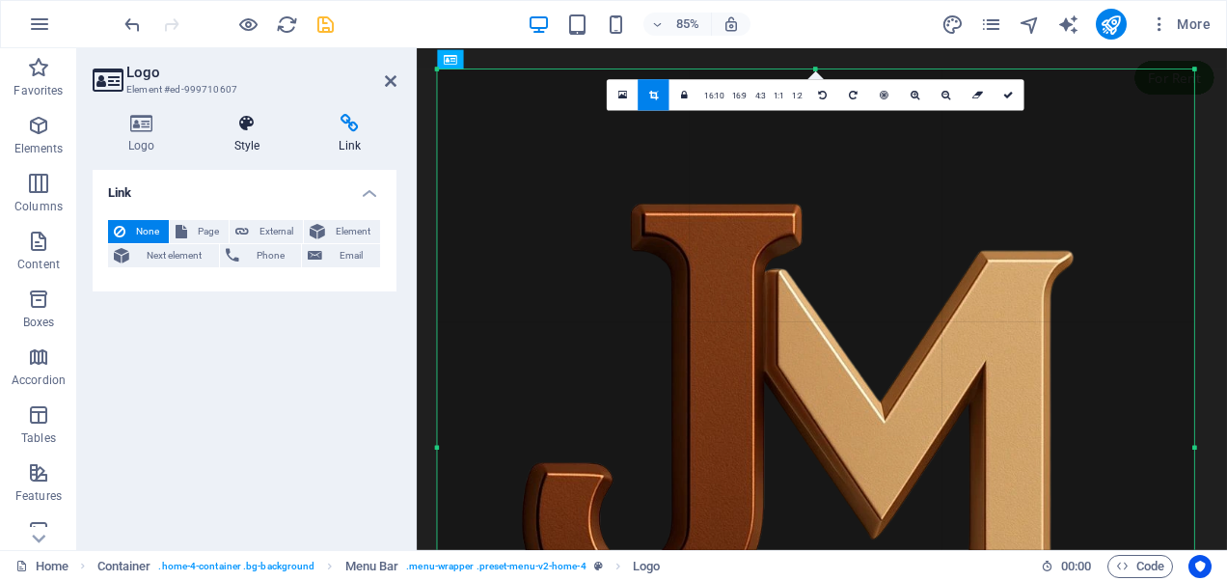
click at [237, 132] on icon at bounding box center [247, 123] width 97 height 19
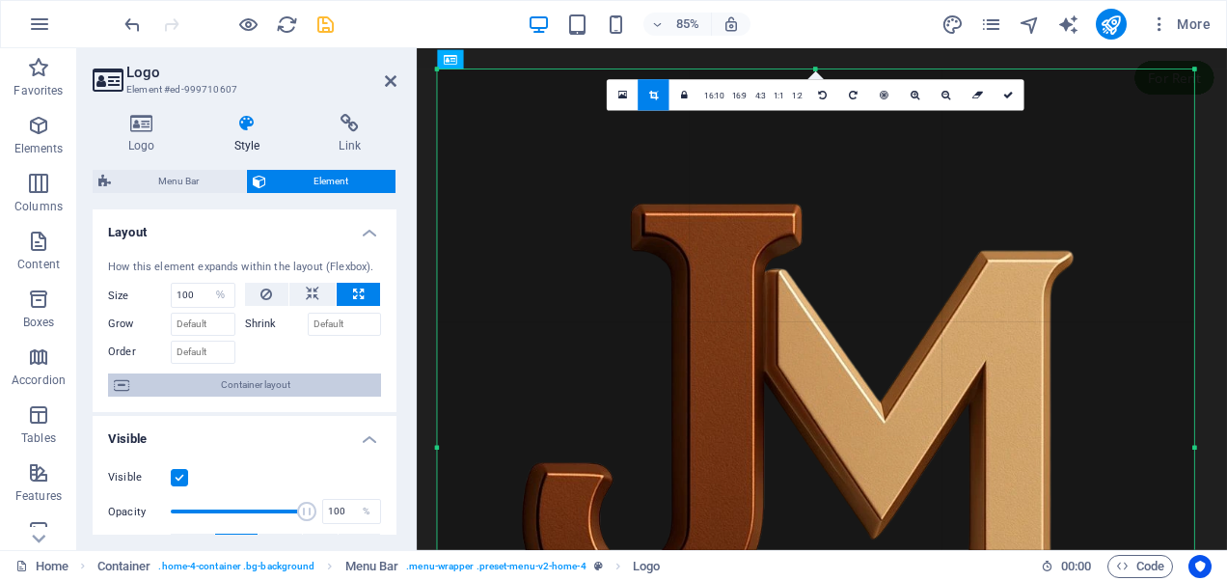
click at [251, 391] on span "Container layout" at bounding box center [255, 384] width 240 height 23
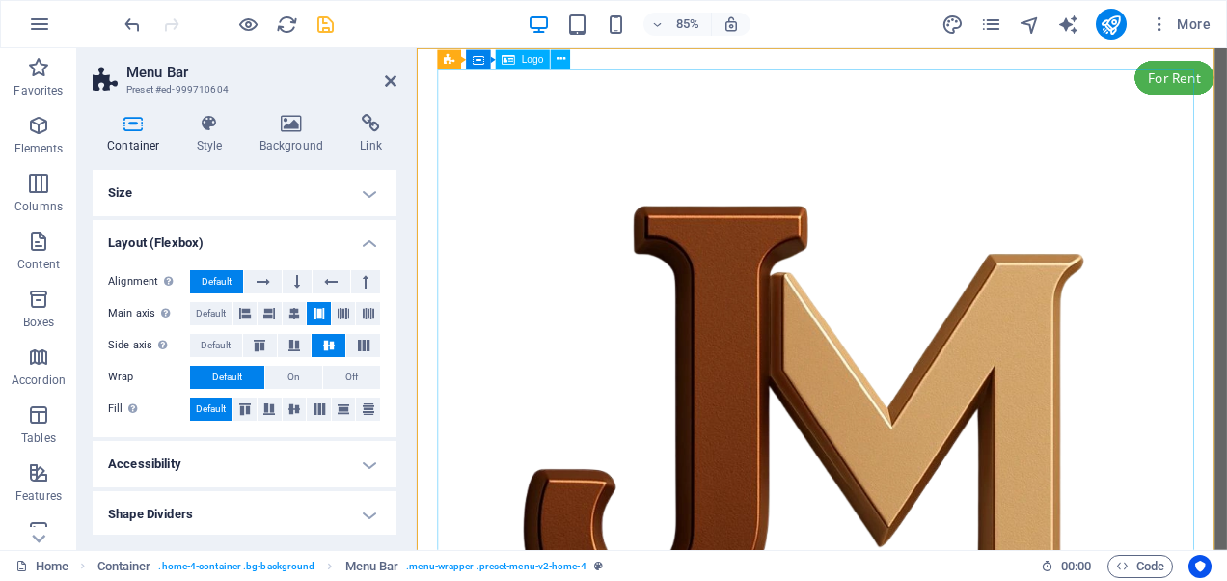
scroll to position [193, 0]
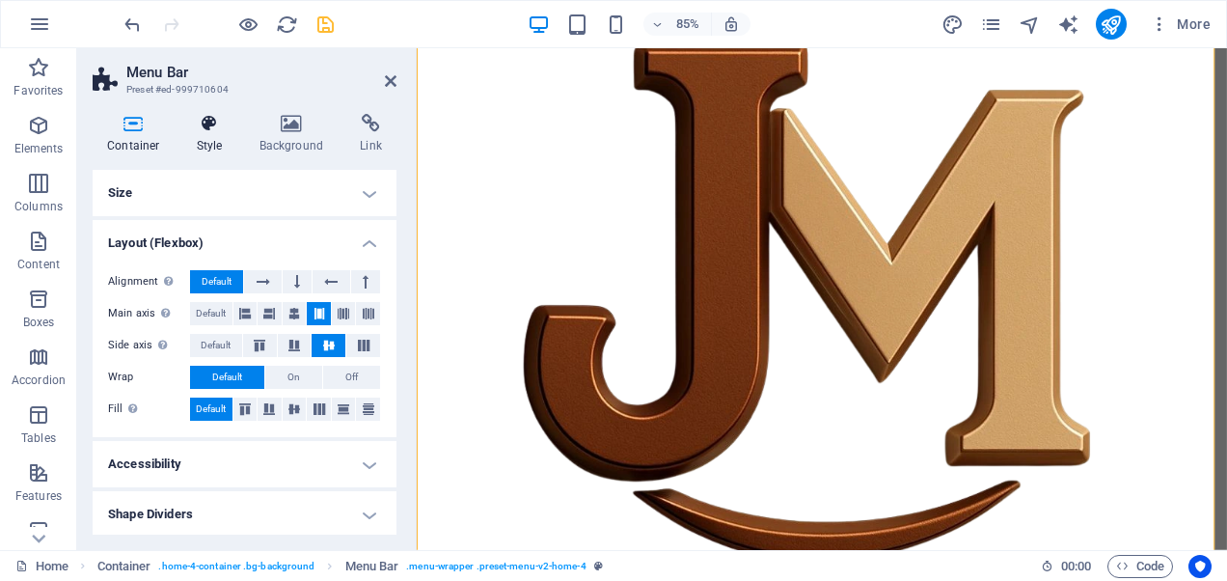
click at [200, 127] on icon at bounding box center [209, 123] width 55 height 19
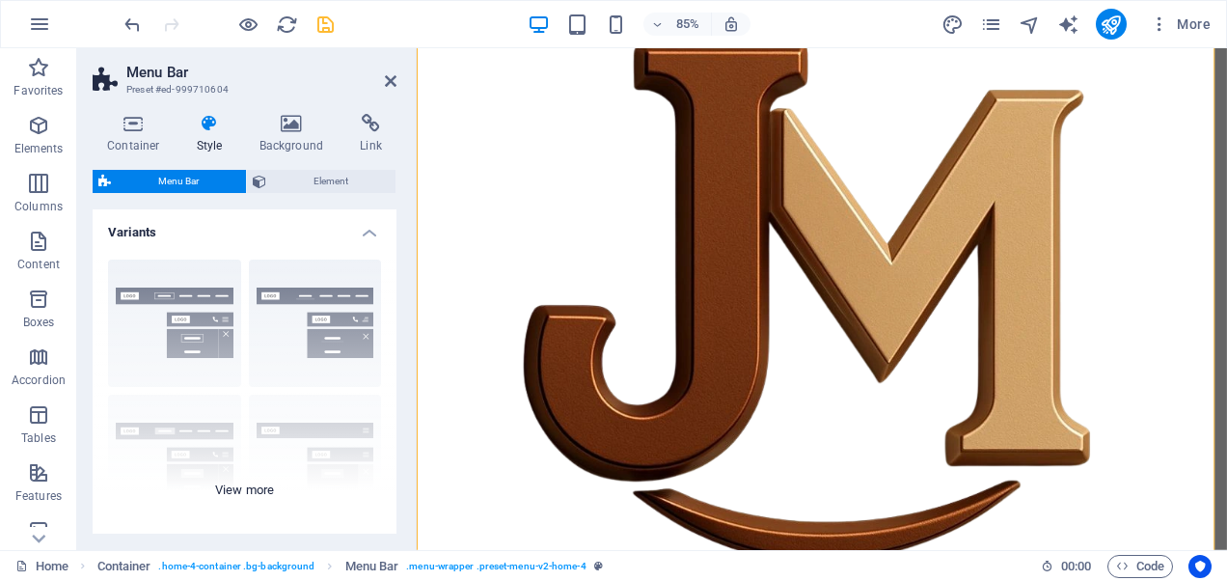
click at [123, 320] on div "Border Centered Default Fixed Loki Trigger Wide XXL" at bounding box center [245, 388] width 304 height 289
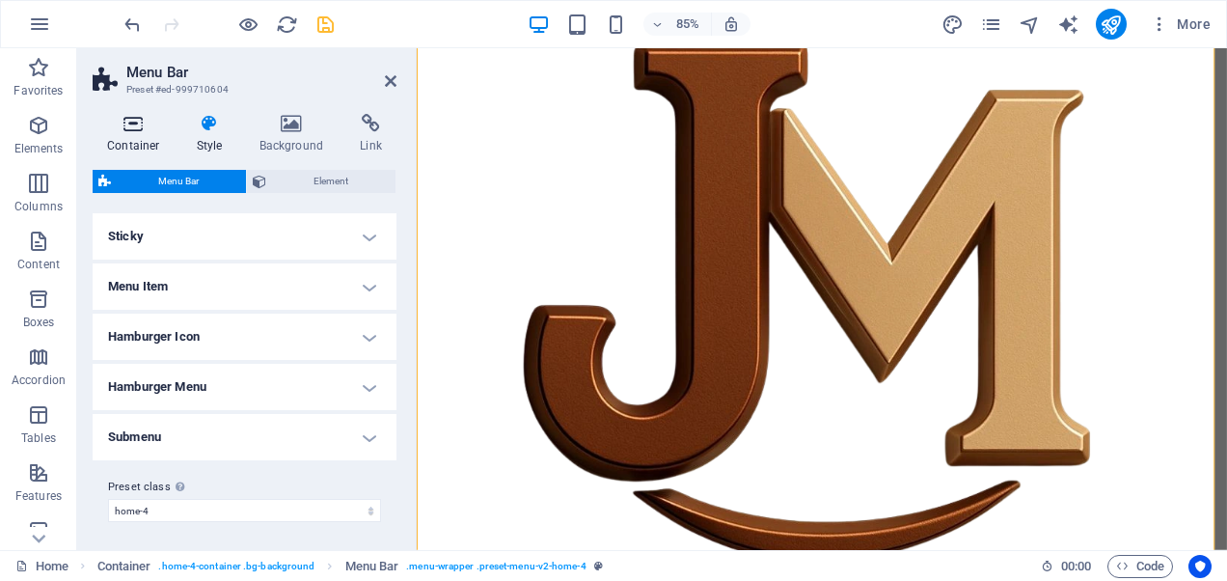
scroll to position [385, 0]
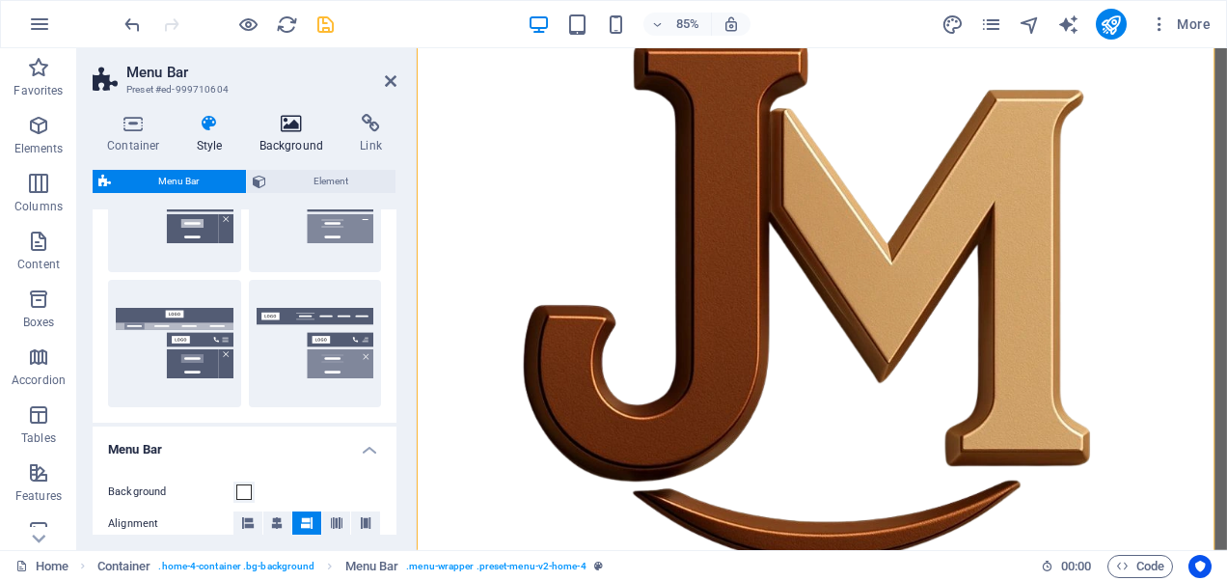
click at [299, 142] on h4 "Background" at bounding box center [295, 134] width 101 height 41
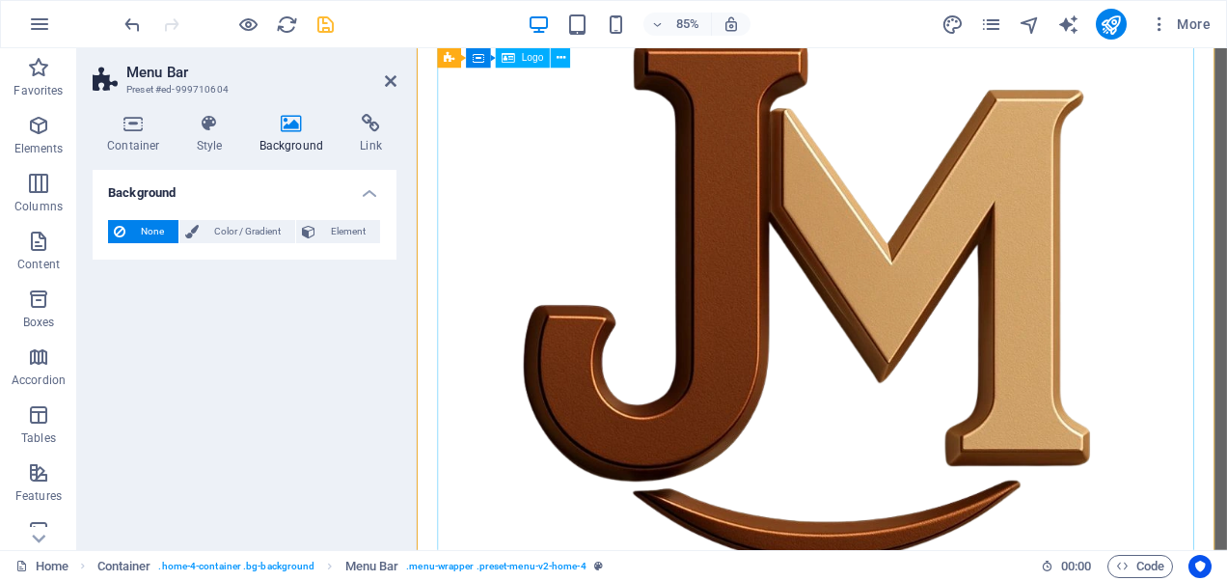
scroll to position [0, 0]
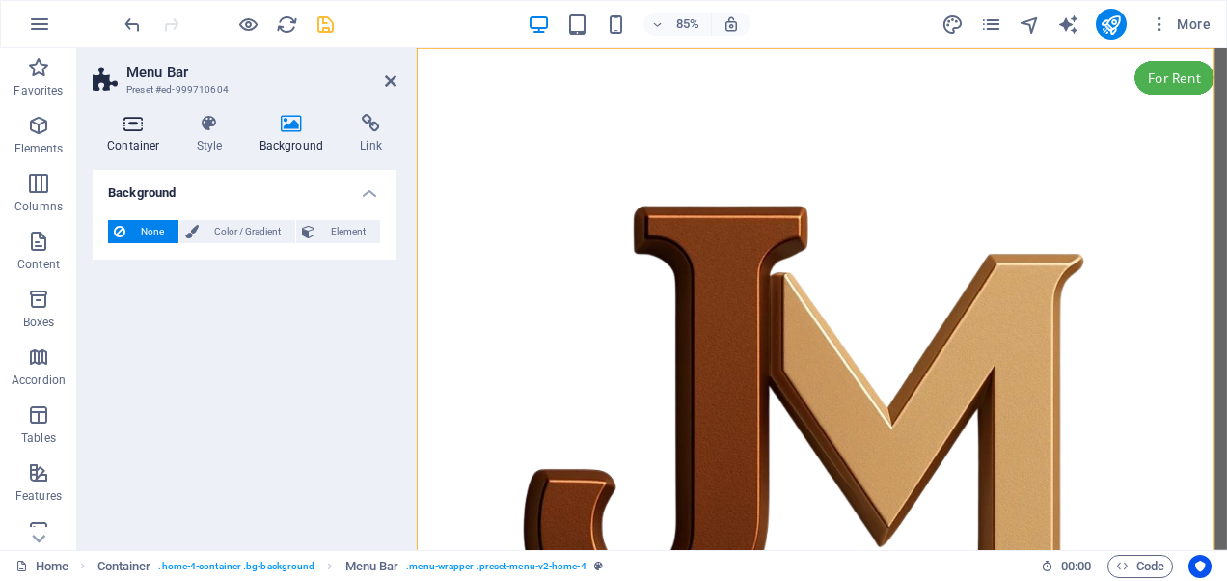
click at [141, 129] on icon at bounding box center [134, 123] width 82 height 19
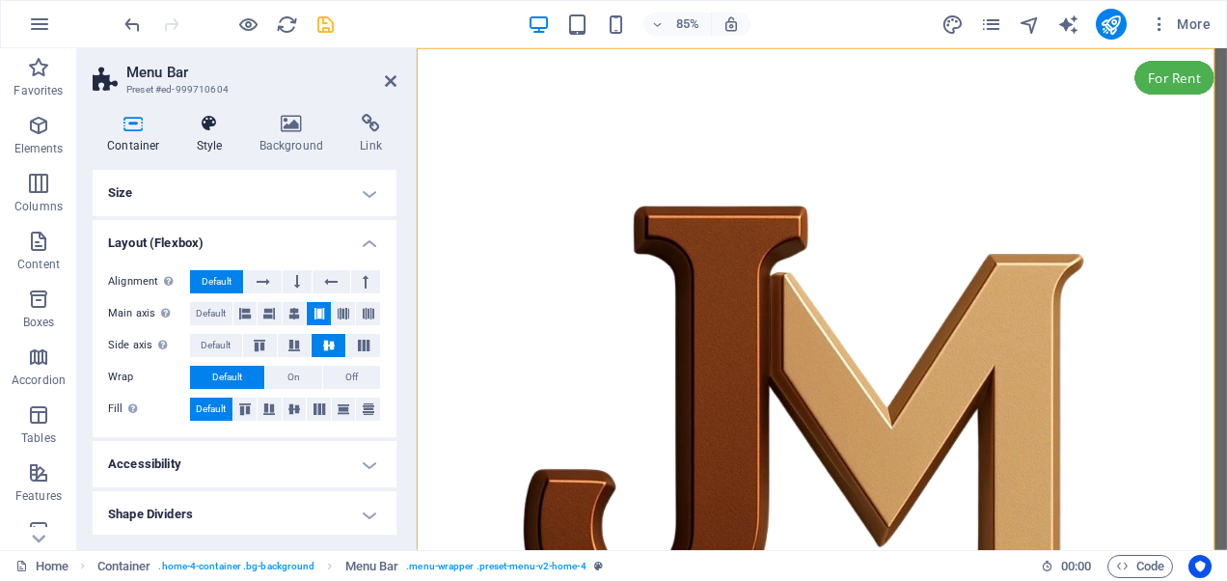
click at [192, 129] on icon at bounding box center [209, 123] width 55 height 19
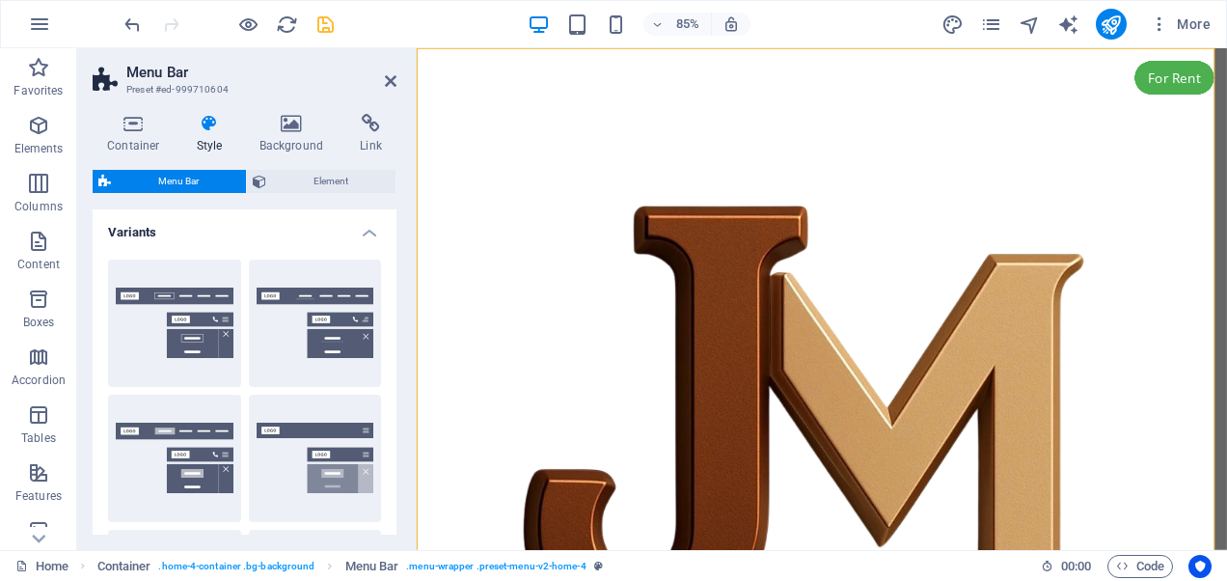
click at [185, 220] on h4 "Variants" at bounding box center [245, 226] width 304 height 35
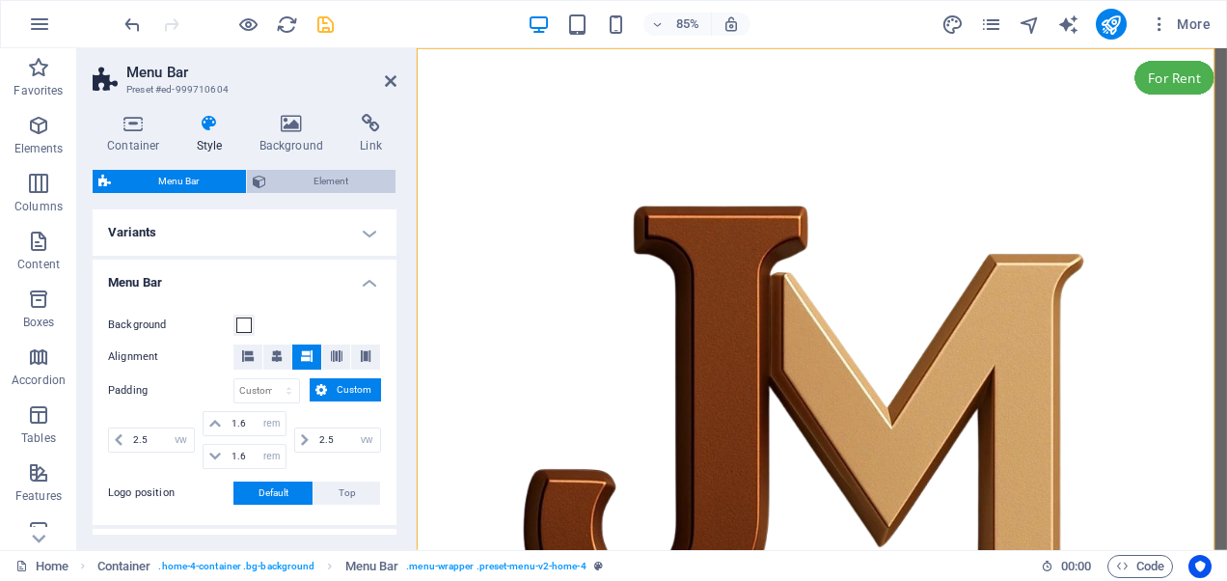
click at [338, 178] on span "Element" at bounding box center [331, 181] width 118 height 23
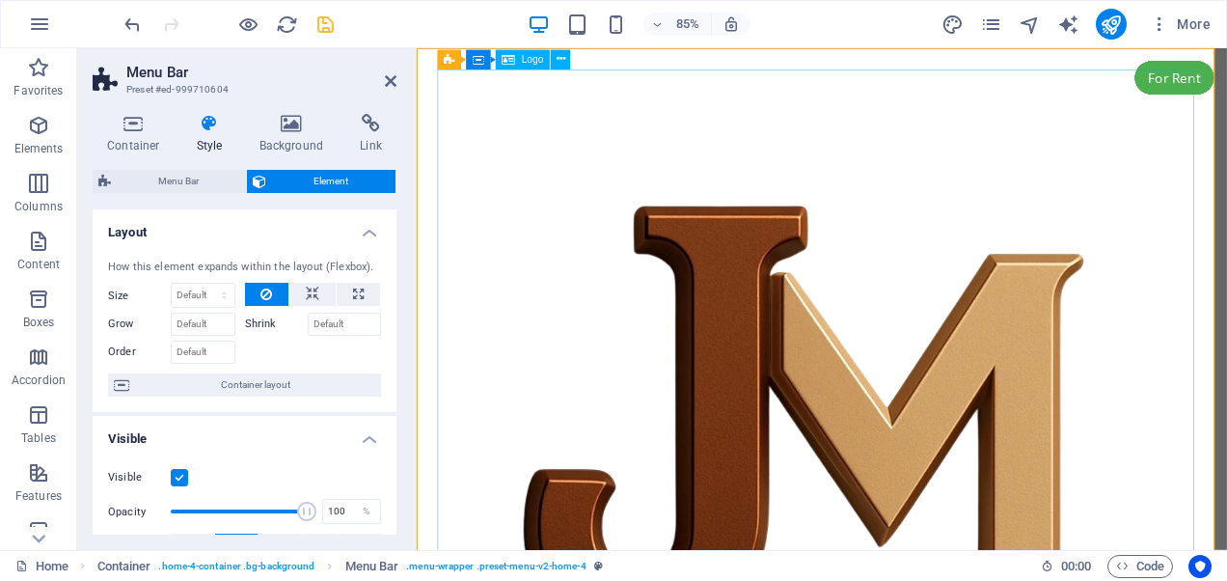
click at [859, 342] on div at bounding box center [894, 526] width 906 height 906
click at [525, 64] on span "Logo" at bounding box center [533, 59] width 22 height 10
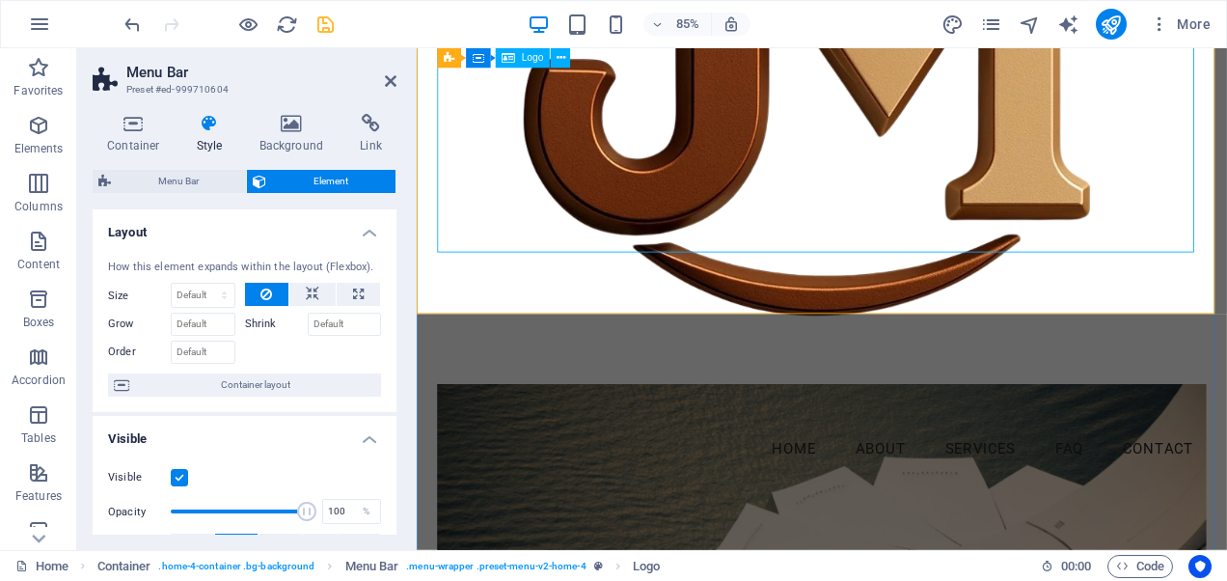
scroll to position [772, 0]
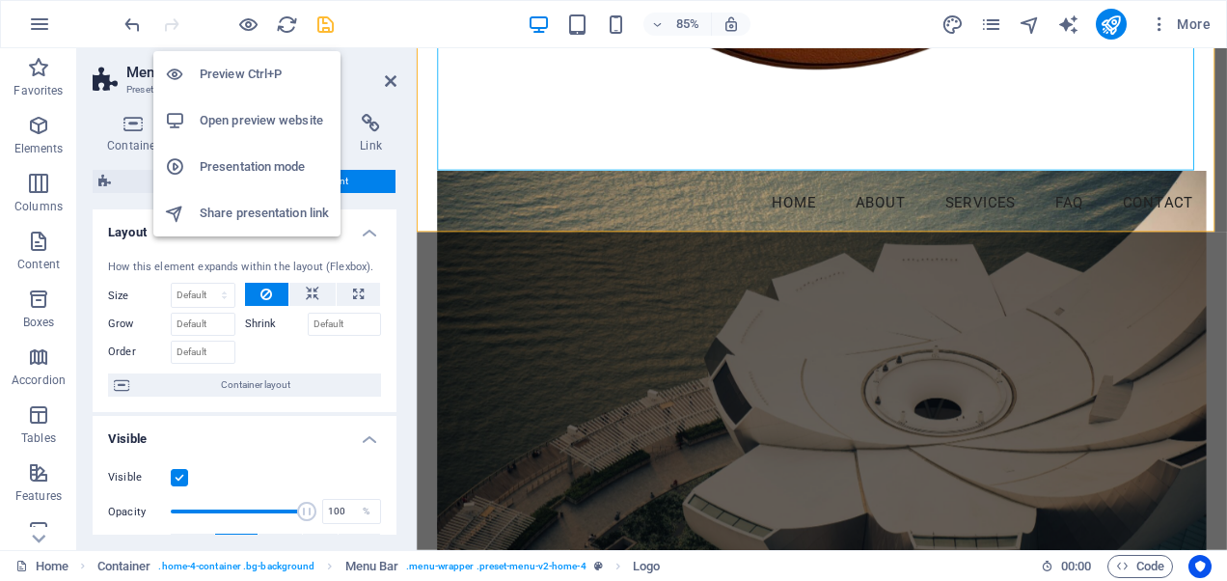
click at [246, 74] on h6 "Preview Ctrl+P" at bounding box center [264, 74] width 129 height 23
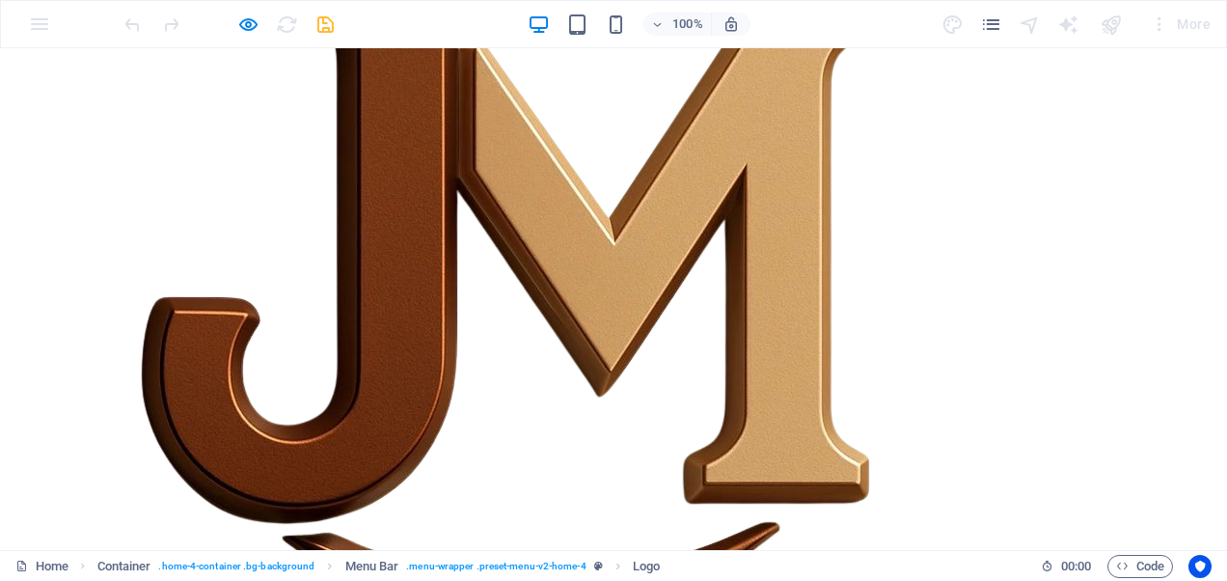
scroll to position [0, 0]
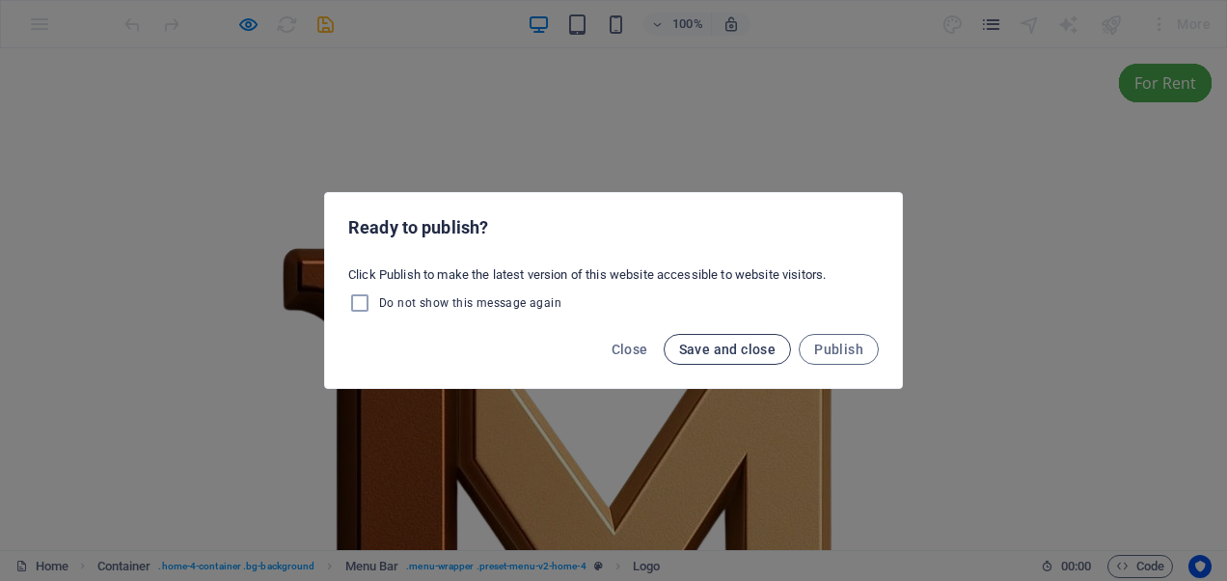
click at [762, 351] on span "Save and close" at bounding box center [727, 349] width 97 height 15
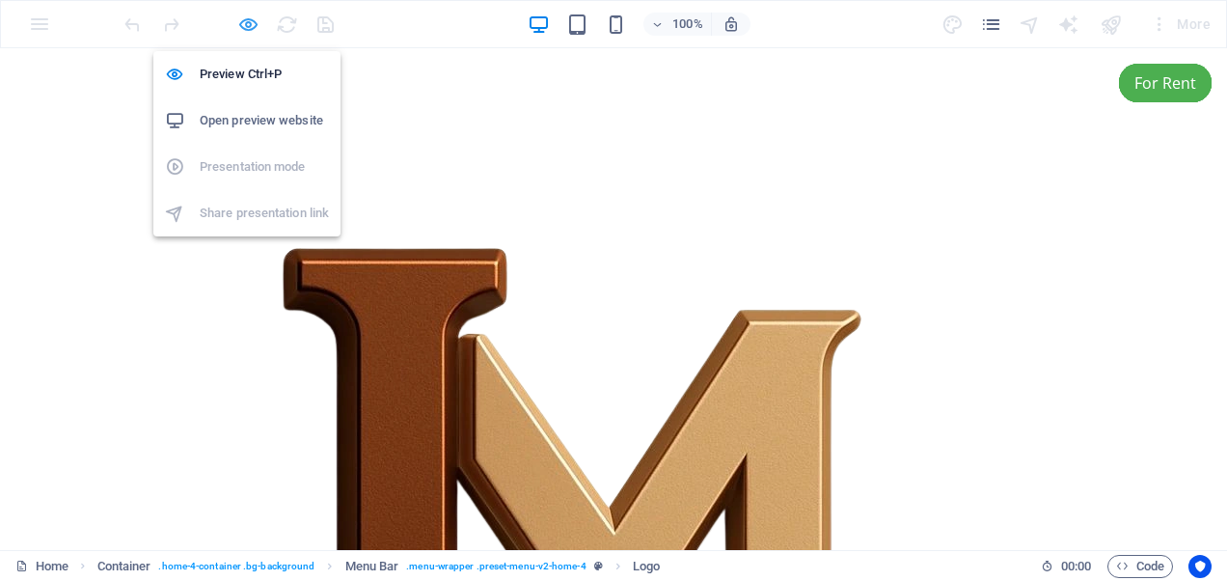
click at [245, 21] on icon "button" at bounding box center [248, 25] width 22 height 22
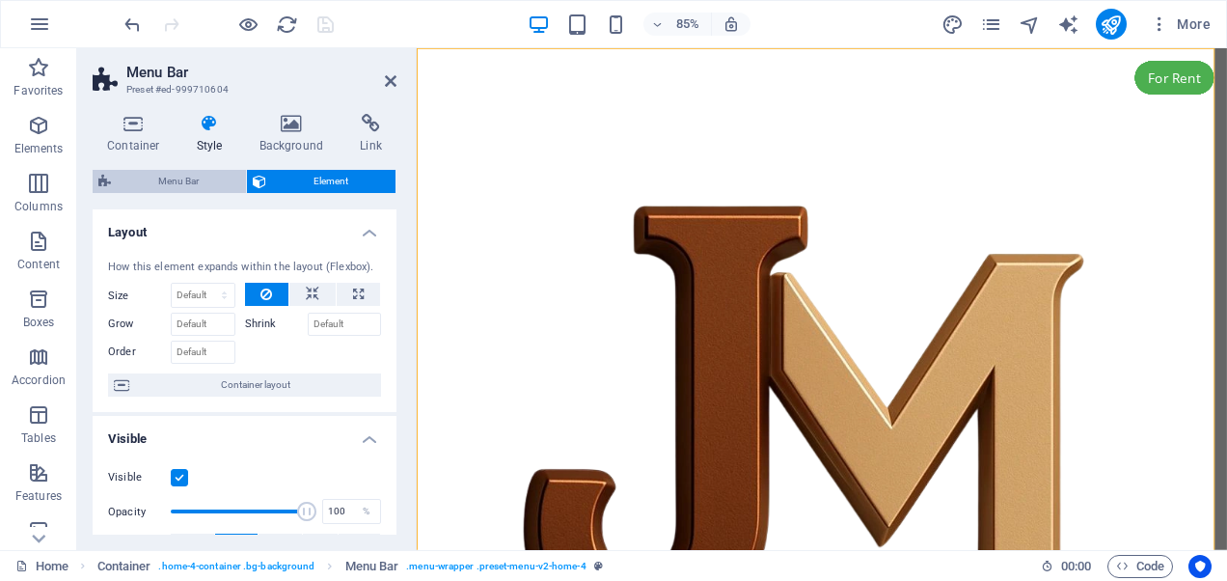
click at [179, 179] on span "Menu Bar" at bounding box center [179, 181] width 124 height 23
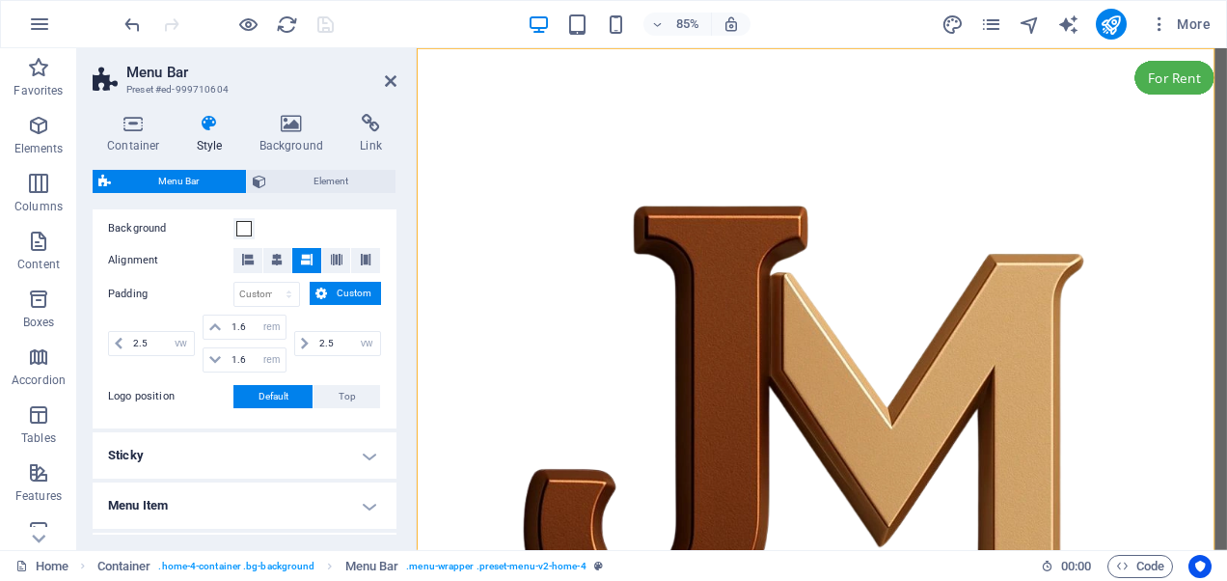
scroll to position [316, 0]
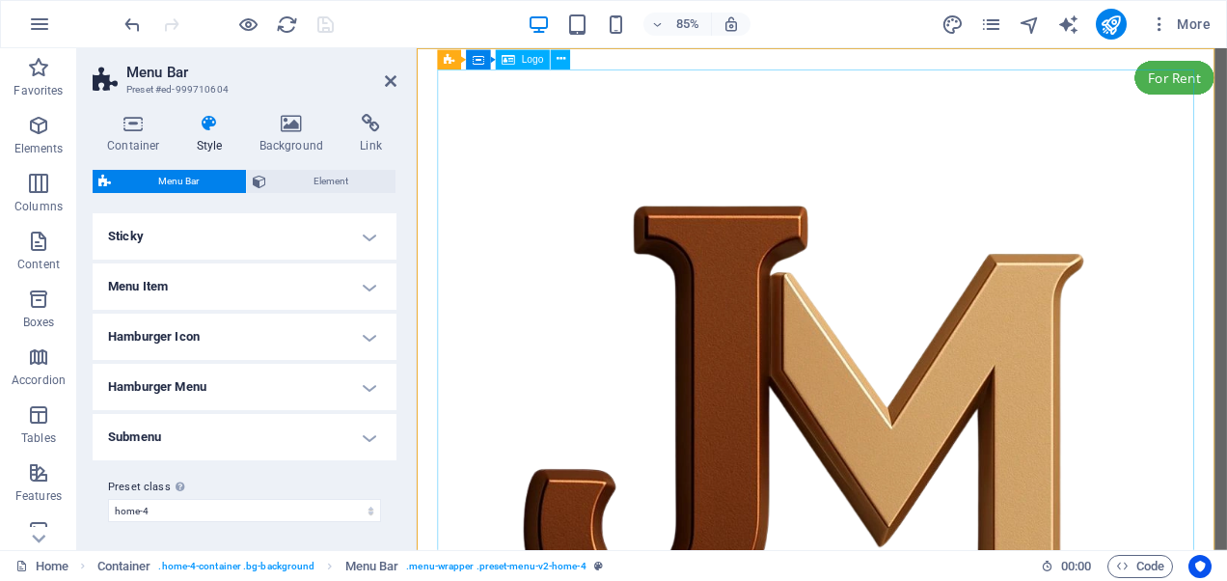
click at [676, 201] on div at bounding box center [894, 526] width 906 height 906
click at [559, 60] on icon at bounding box center [560, 59] width 9 height 17
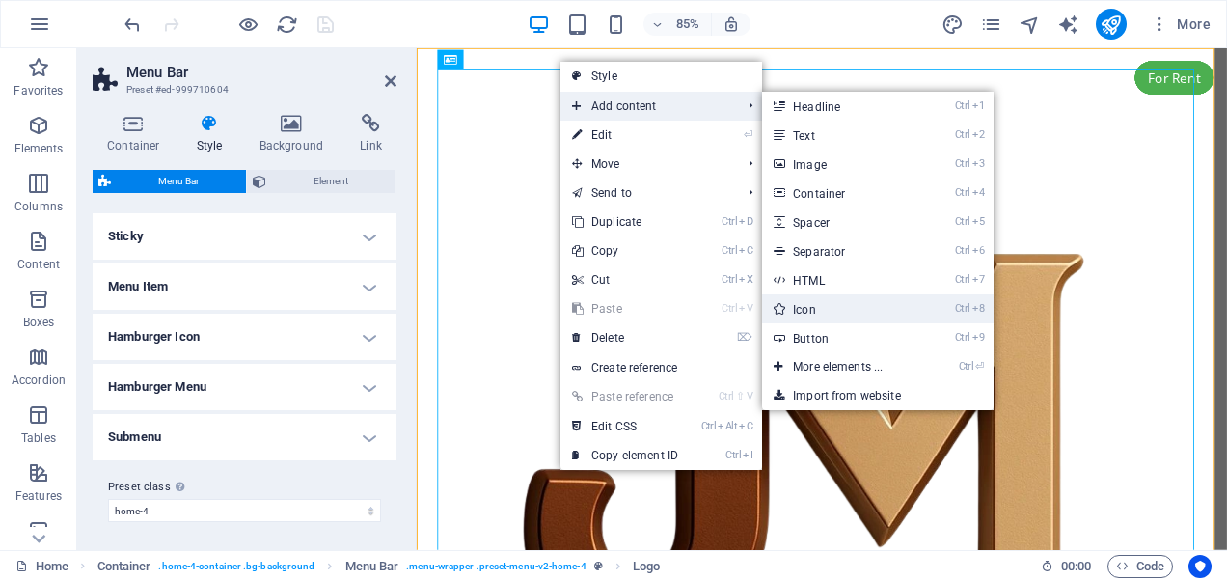
drag, startPoint x: 874, startPoint y: 300, endPoint x: 537, endPoint y: 290, distance: 336.9
click at [874, 300] on link "Ctrl 8 Icon" at bounding box center [841, 308] width 159 height 29
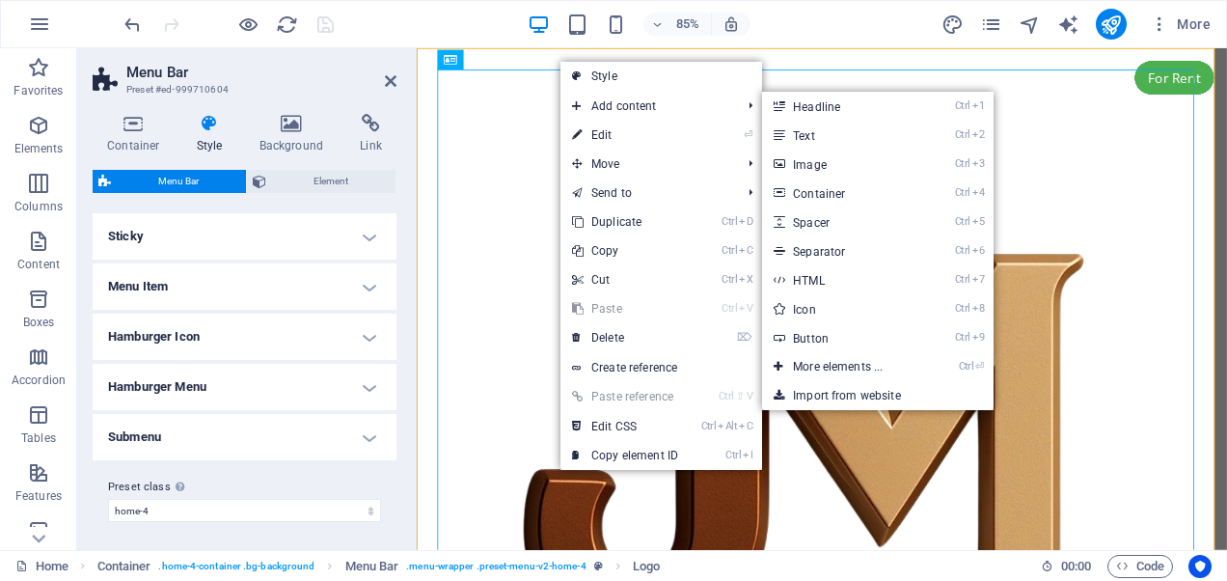
select select "xMidYMid"
select select "px"
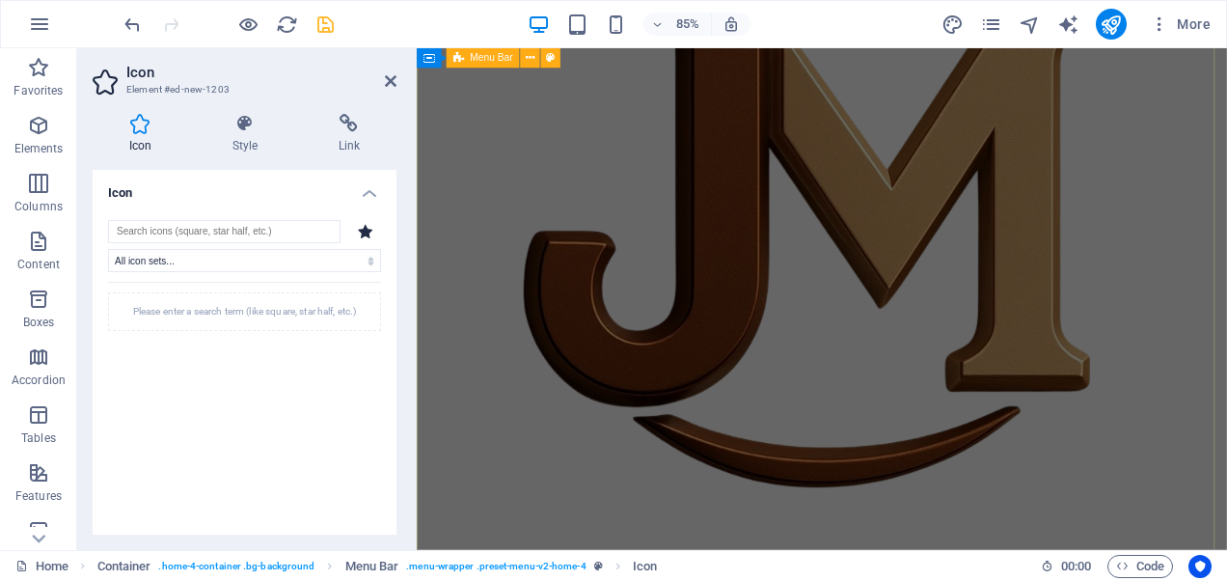
scroll to position [0, 0]
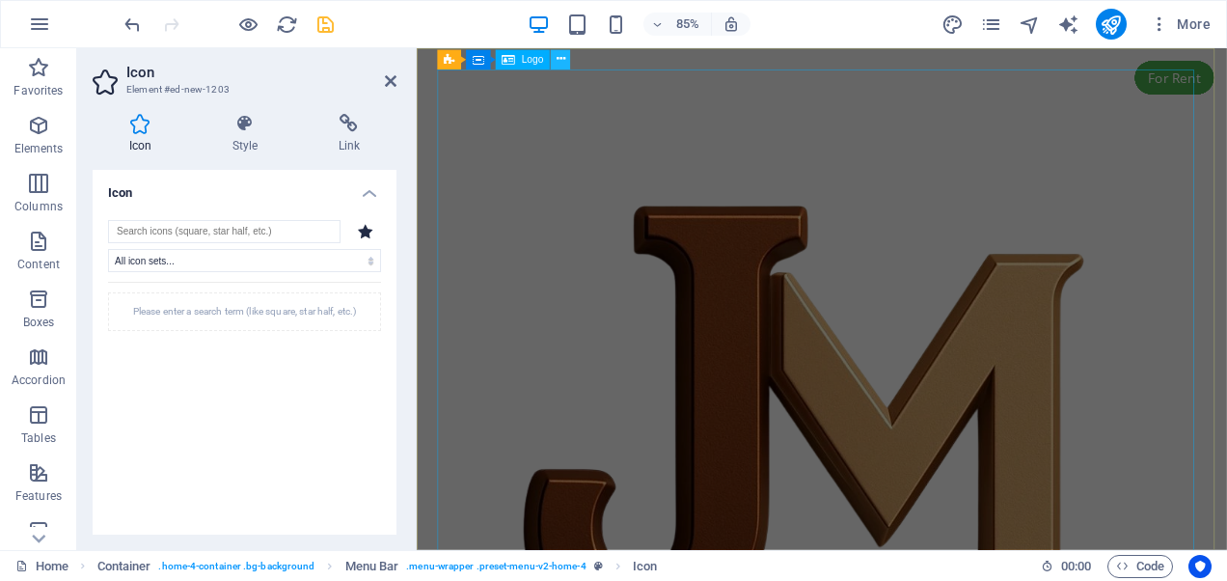
click at [562, 63] on icon at bounding box center [560, 59] width 9 height 17
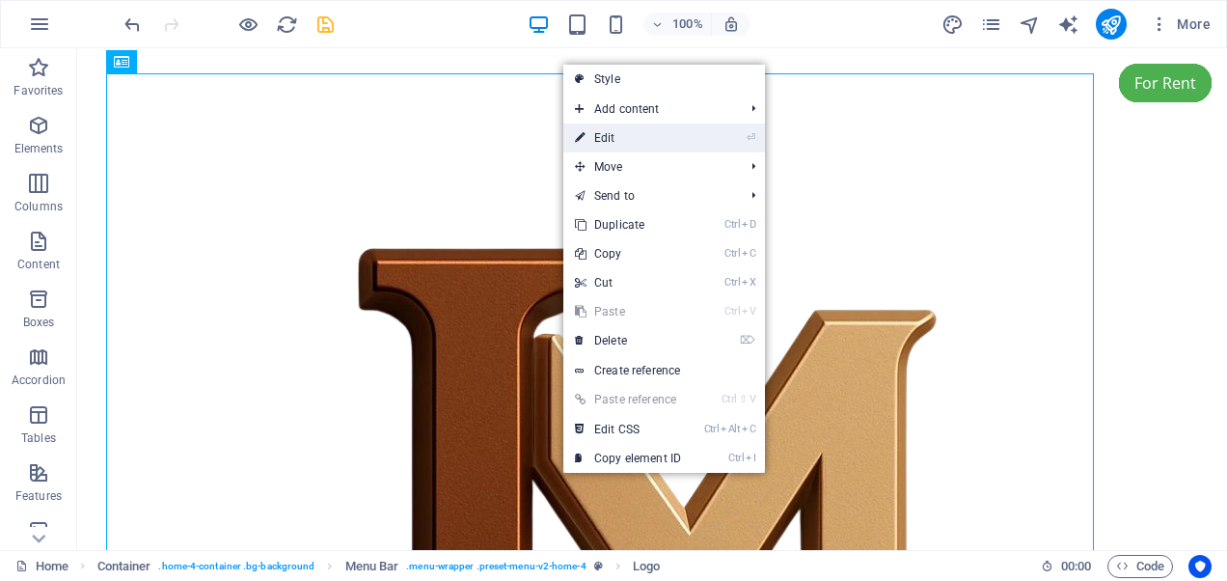
click at [635, 134] on link "⏎ Edit" at bounding box center [627, 138] width 129 height 29
select select "%"
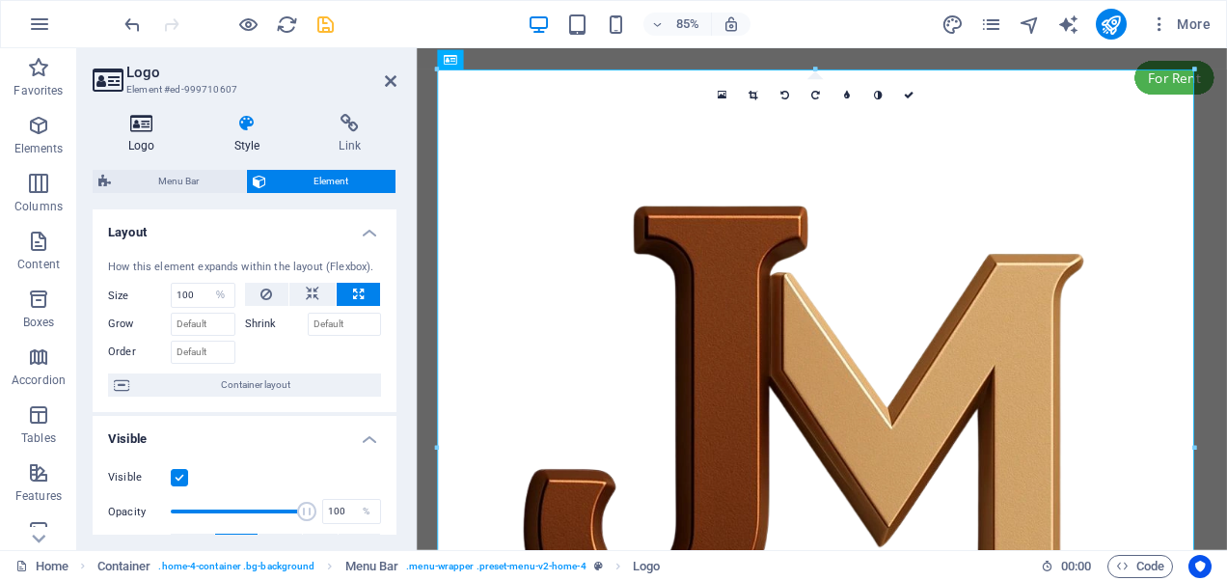
click at [130, 125] on icon at bounding box center [142, 123] width 98 height 19
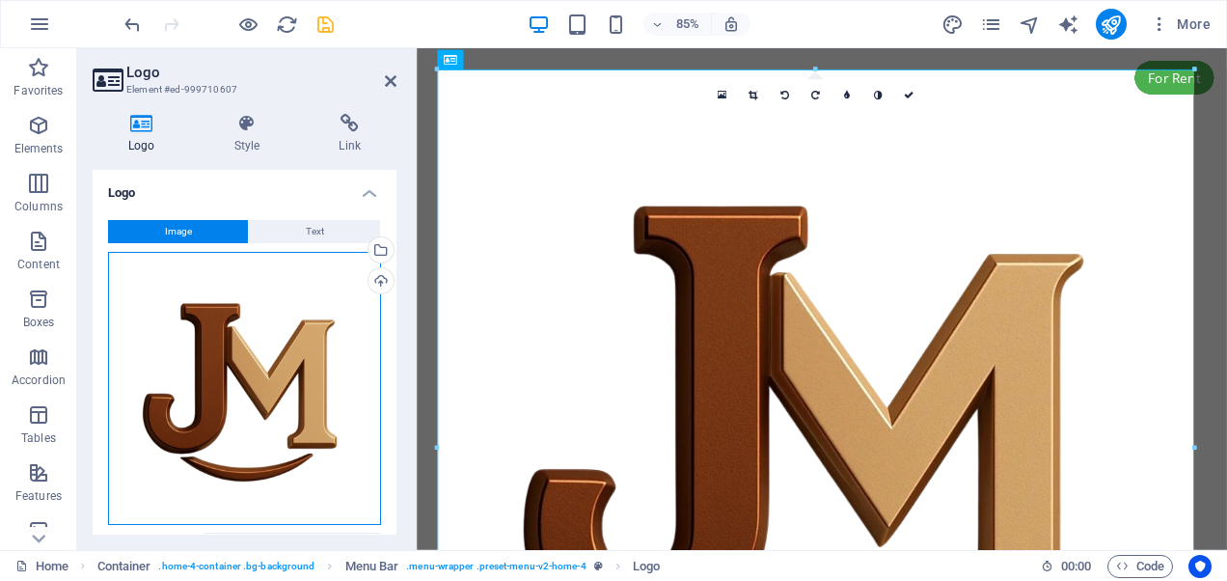
click at [306, 355] on div "Drag files here, click to choose files or select files from Files or our free s…" at bounding box center [244, 388] width 273 height 273
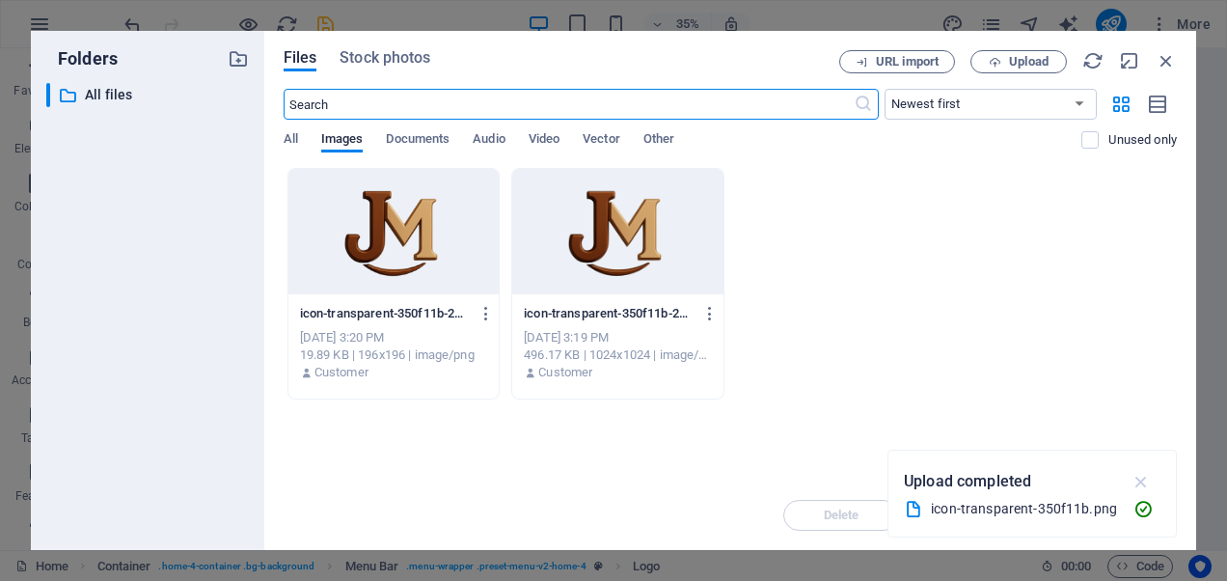
click at [1139, 480] on icon "button" at bounding box center [1142, 481] width 22 height 21
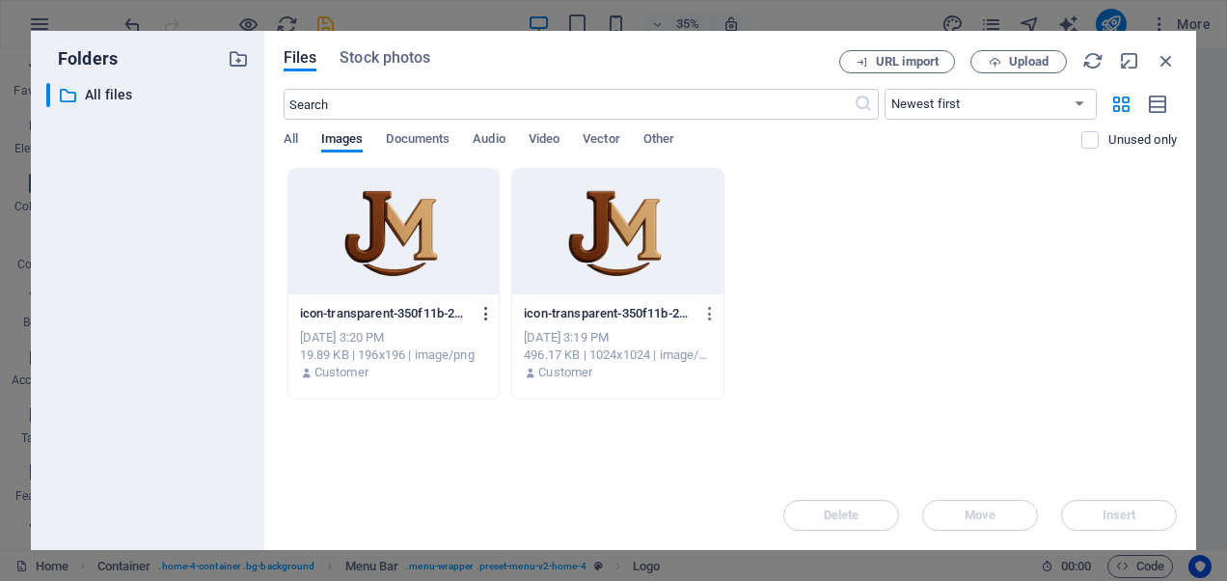
click at [484, 315] on icon "button" at bounding box center [487, 313] width 18 height 17
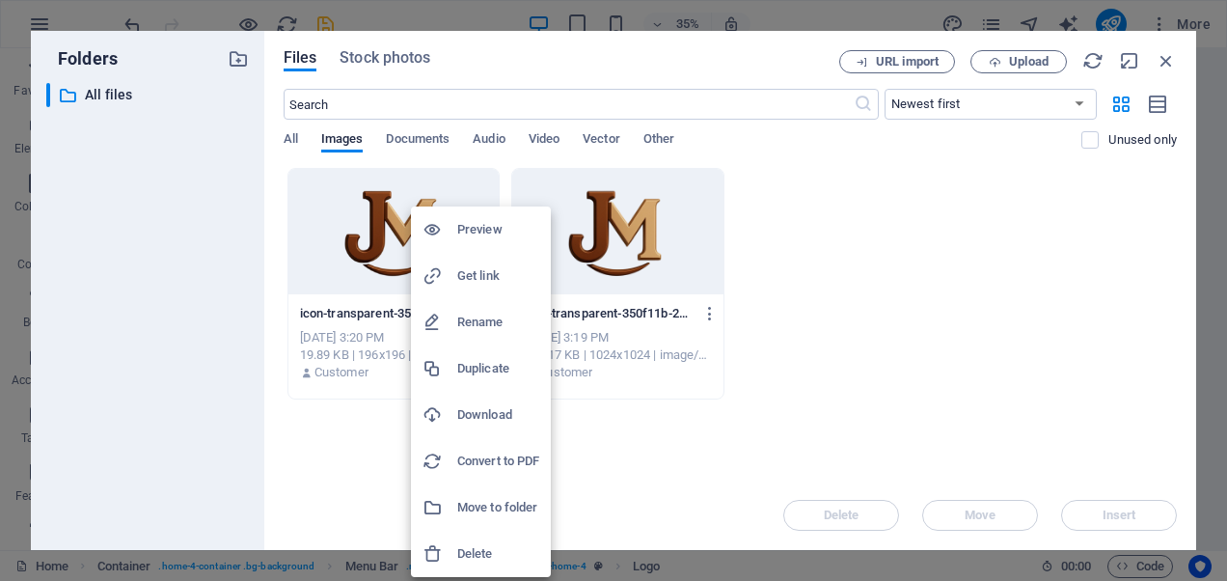
click at [517, 322] on h6 "Rename" at bounding box center [498, 322] width 82 height 23
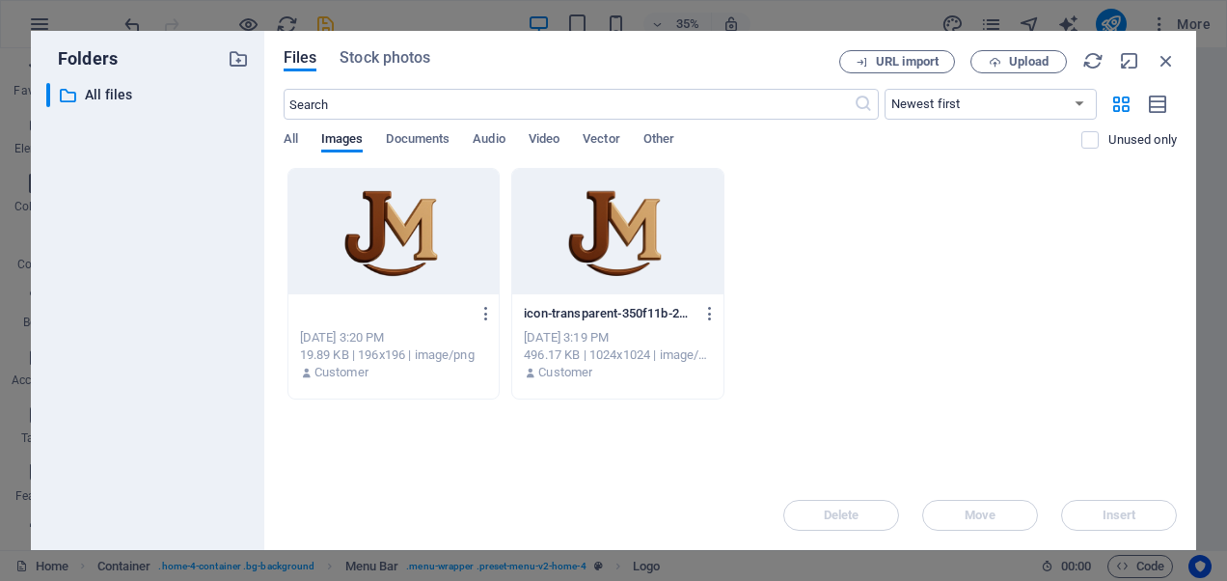
click at [384, 311] on input "logo.png" at bounding box center [385, 313] width 170 height 15
type input "logo.png"
click at [487, 316] on div "logo.png icon-transparent-350f11b-2B12cubZRV9FqgbIfBsbcQ-DDHcKl3MQND15JHmoxAq5A…" at bounding box center [394, 284] width 213 height 232
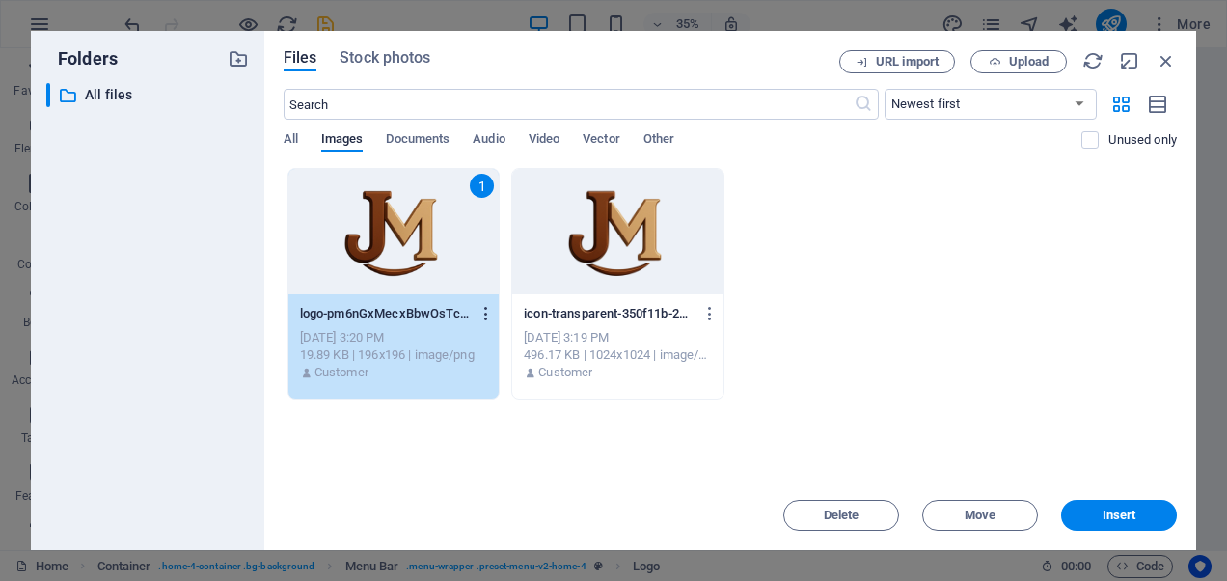
click at [490, 313] on icon "button" at bounding box center [487, 313] width 18 height 17
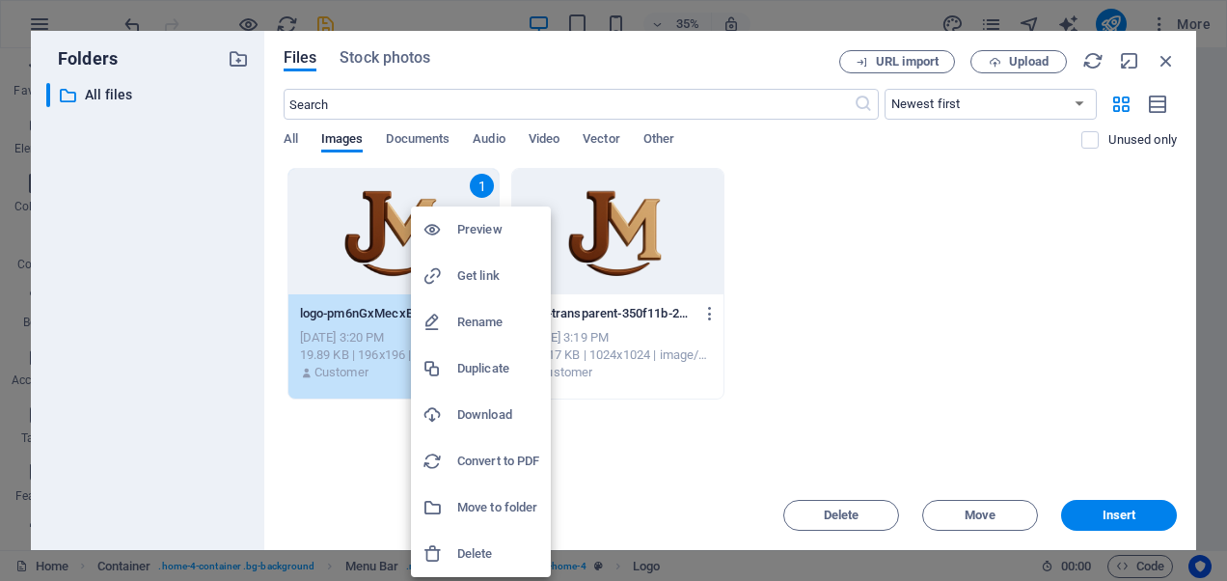
click at [476, 319] on h6 "Rename" at bounding box center [498, 322] width 82 height 23
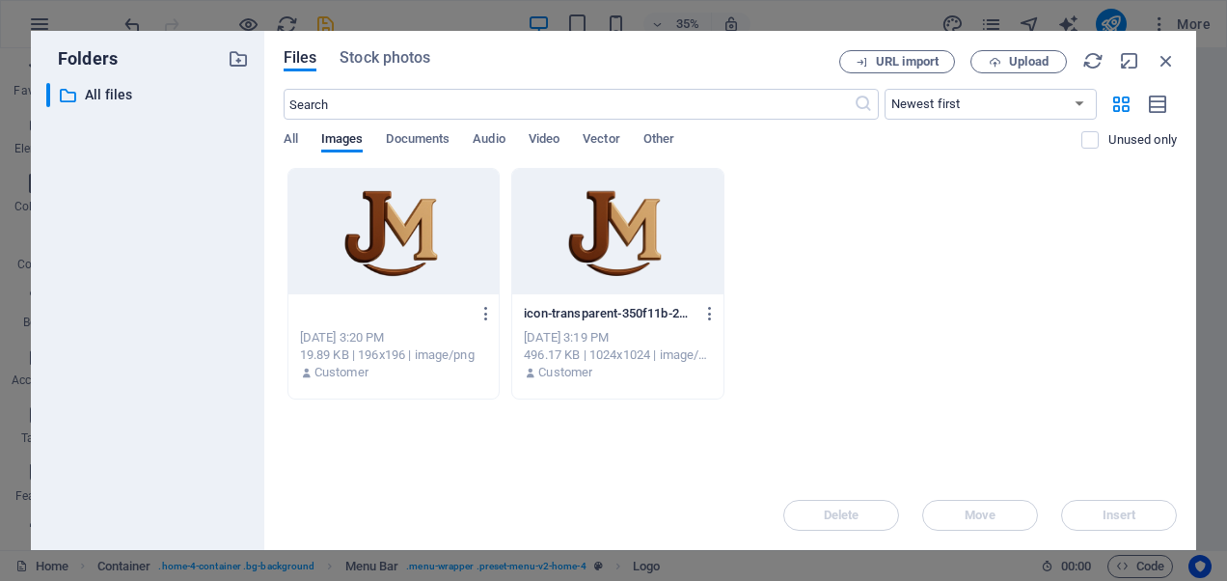
click at [444, 314] on input "logo.png" at bounding box center [385, 313] width 170 height 15
type input "logo.png"
click at [424, 343] on div "logo.png logo-pm6nGxMecxBbwOsTcNhFcA.png [DATE] 3:20 PM 19.89 KB | 196x196 | im…" at bounding box center [394, 284] width 213 height 232
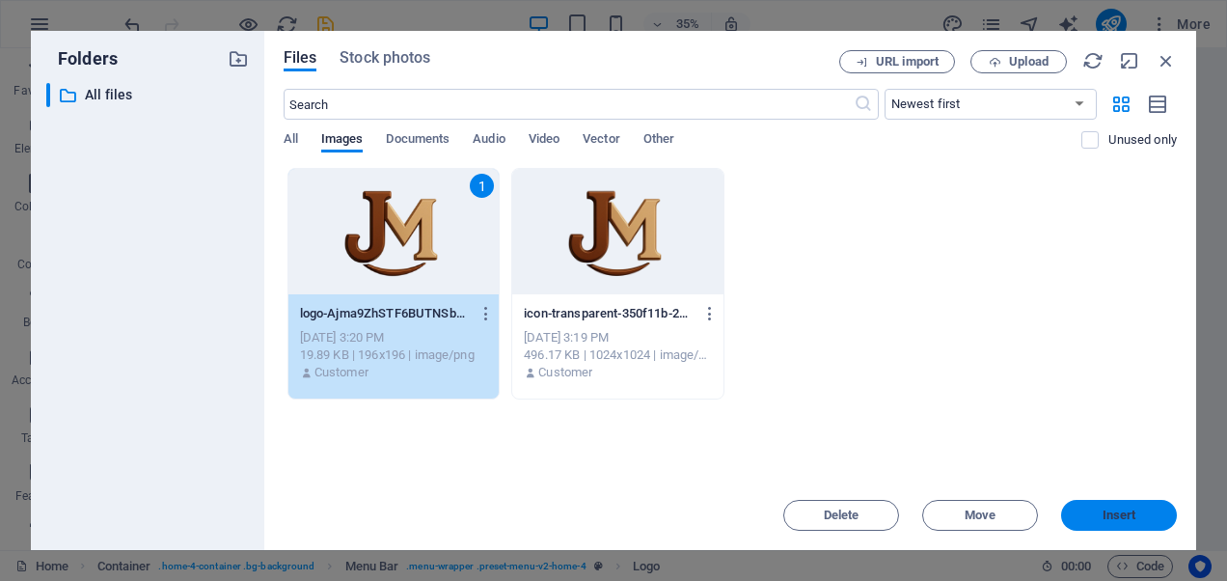
click at [1140, 507] on button "Insert" at bounding box center [1119, 515] width 116 height 31
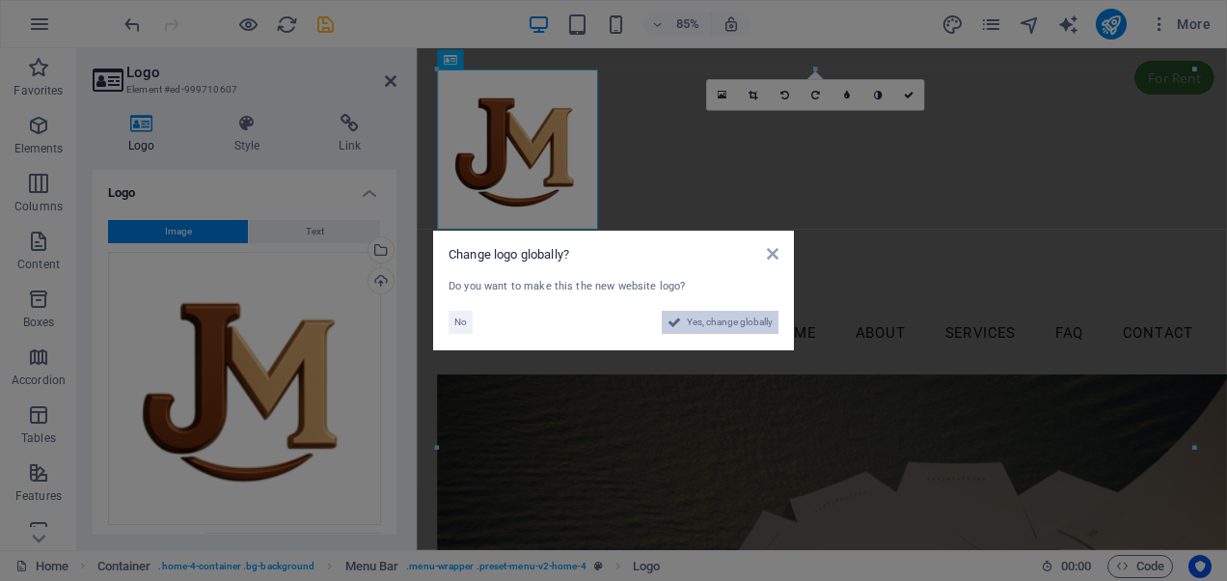
click at [741, 318] on span "Yes, change globally" at bounding box center [730, 322] width 86 height 23
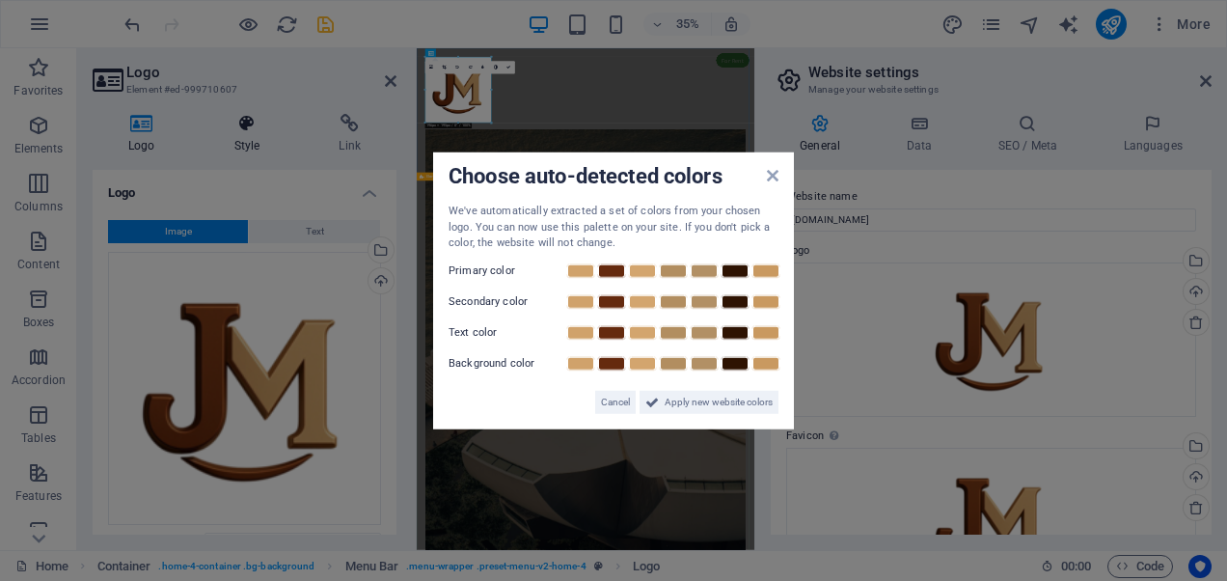
click at [259, 137] on aside "Choose auto-detected colors We've automatically extracted a set of colors from …" at bounding box center [613, 290] width 1227 height 581
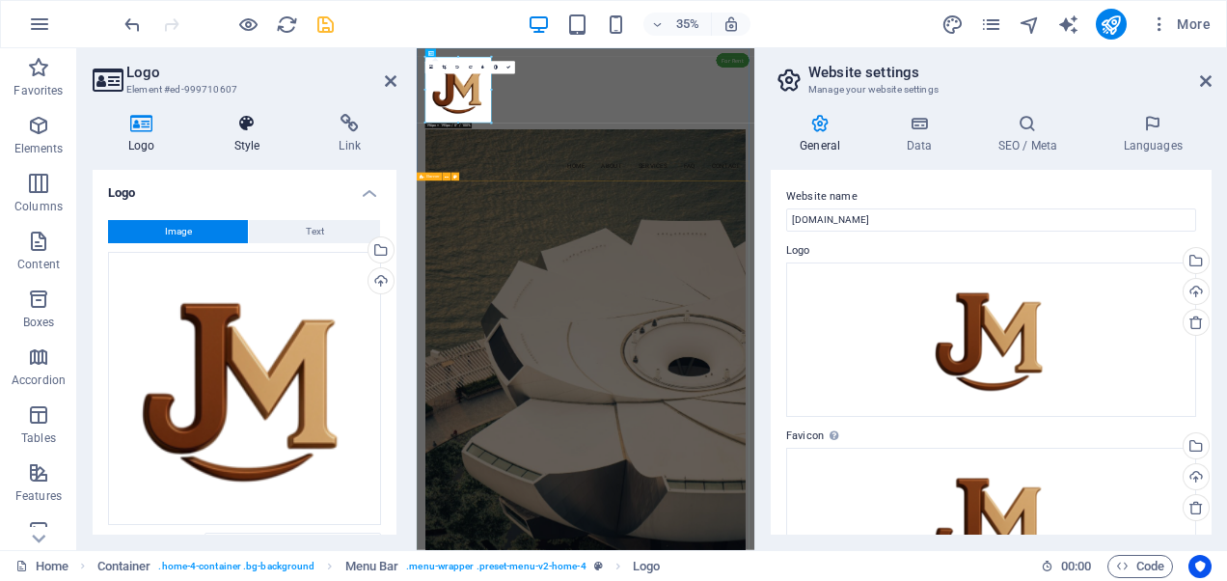
click at [257, 136] on h4 "Style" at bounding box center [251, 134] width 105 height 41
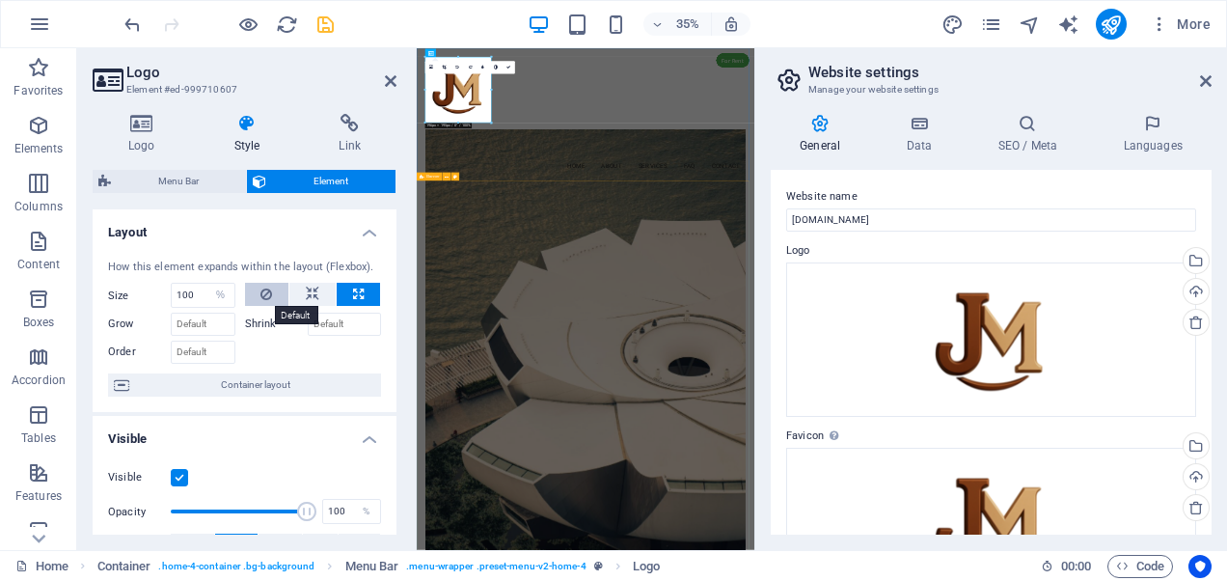
click at [269, 291] on icon at bounding box center [267, 294] width 12 height 23
select select "DISABLED_OPTION_VALUE"
click at [355, 289] on icon at bounding box center [358, 294] width 11 height 23
type input "100"
select select "%"
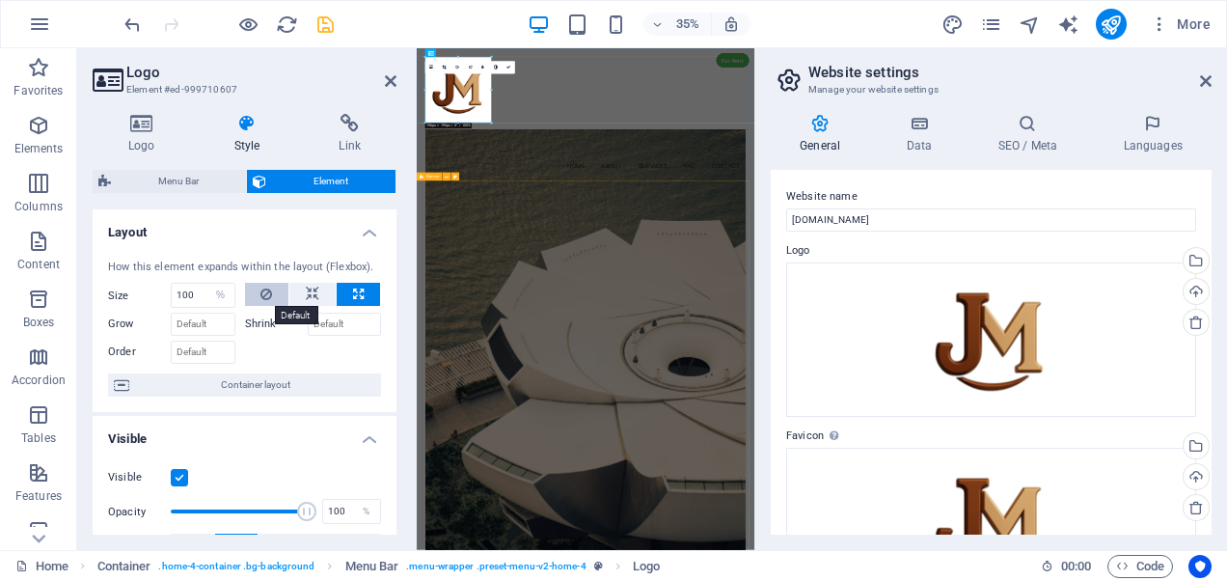
click at [261, 298] on icon at bounding box center [267, 294] width 12 height 23
select select "DISABLED_OPTION_VALUE"
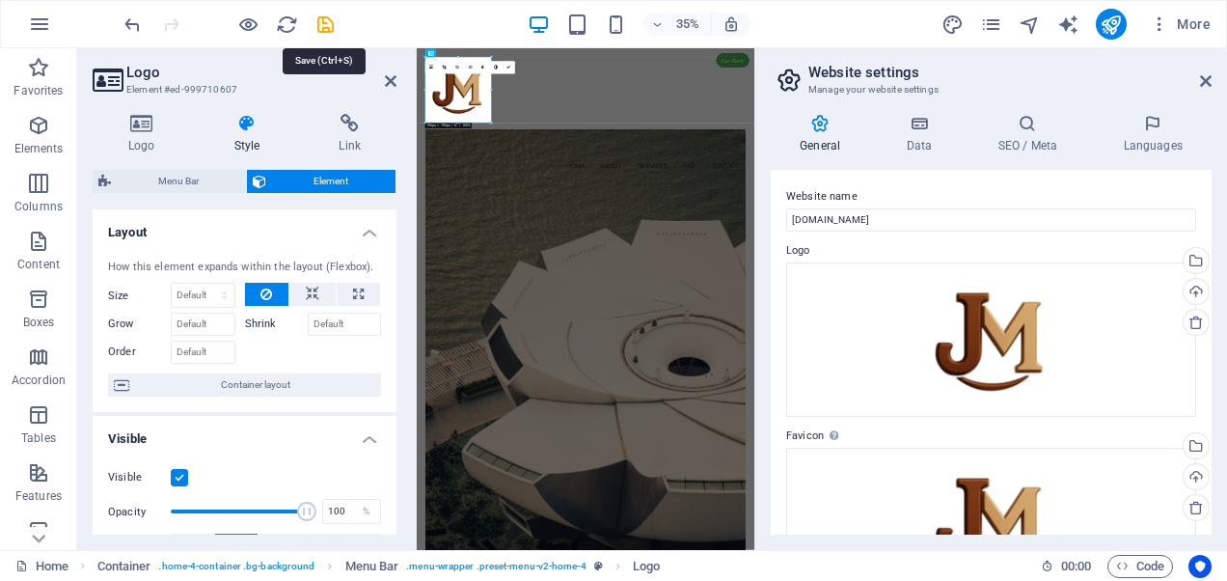
click at [326, 27] on icon "save" at bounding box center [326, 25] width 22 height 22
checkbox input "false"
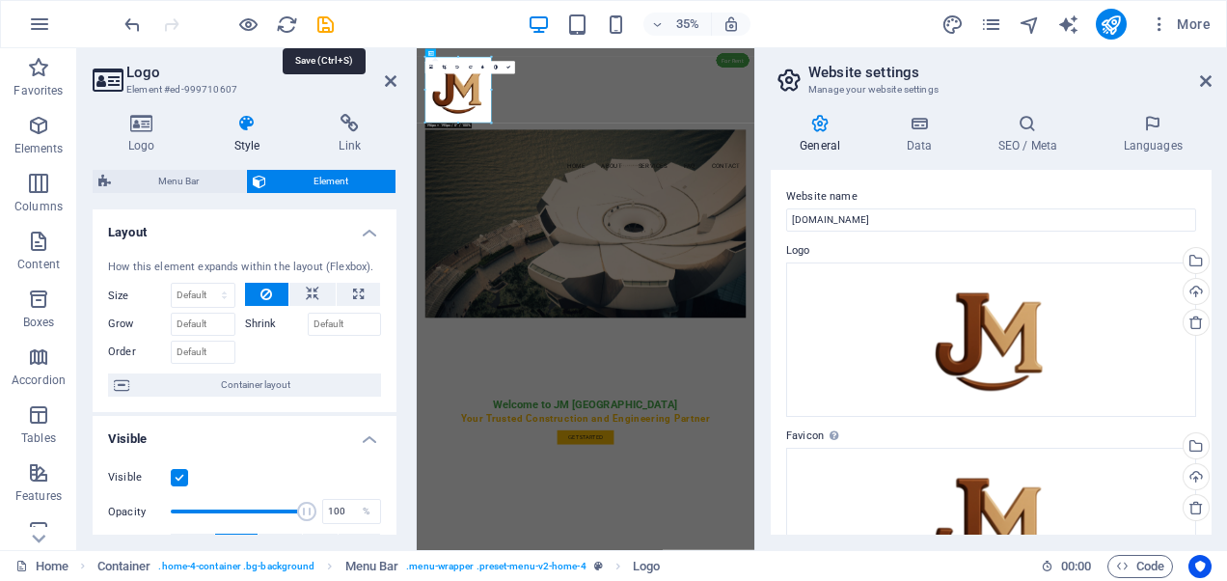
select select "vw"
select select "rem"
select select "vw"
select select "preset-menu-v2-home-4"
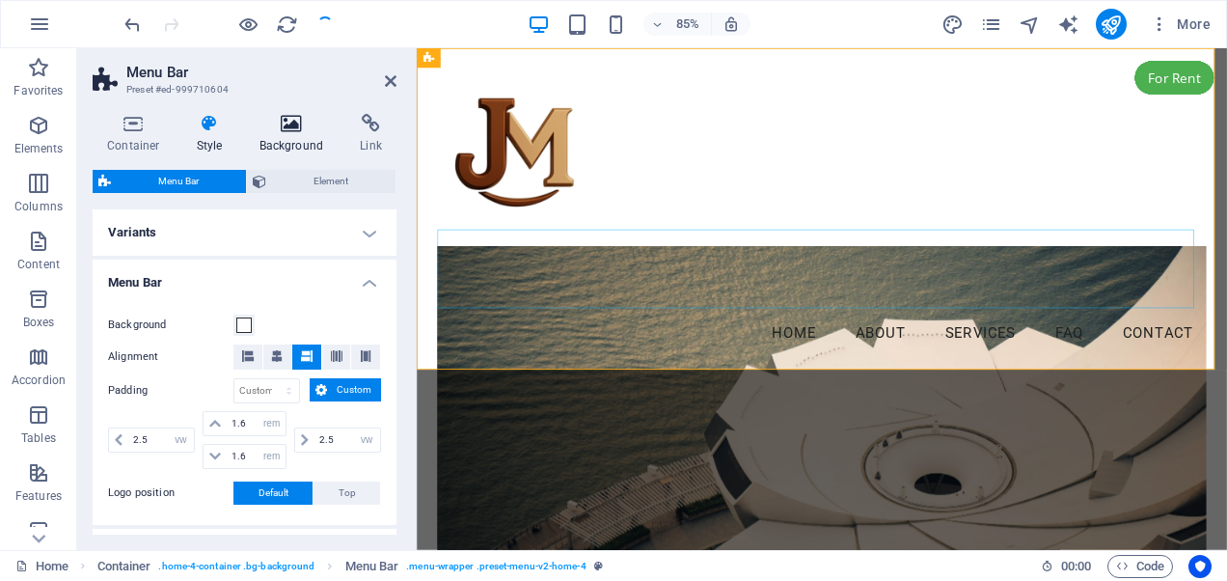
click at [270, 128] on icon at bounding box center [292, 123] width 94 height 19
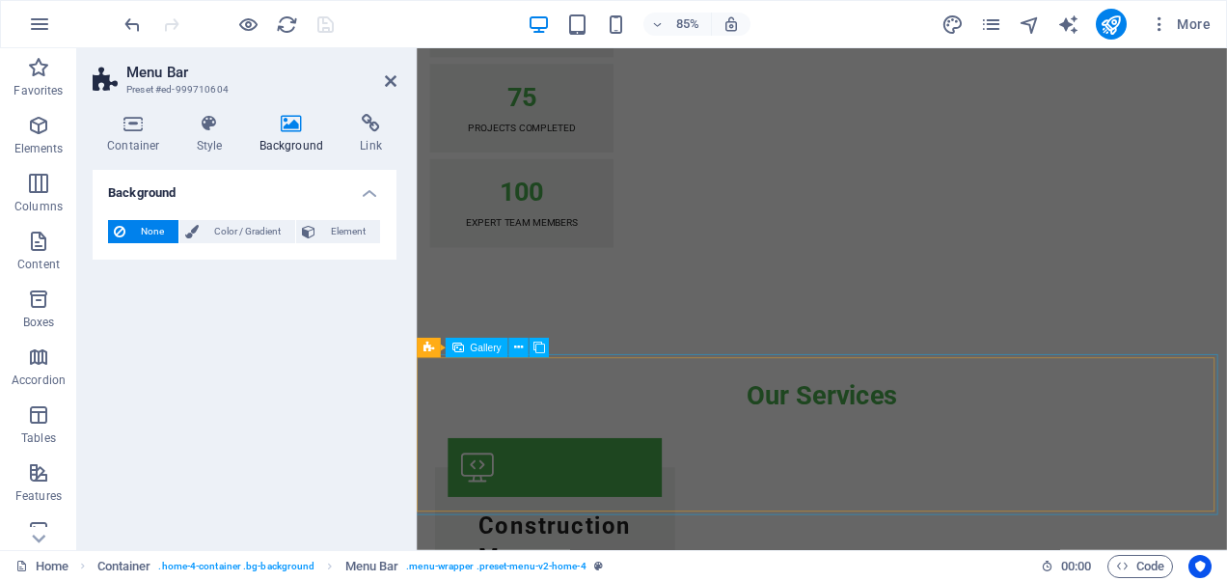
scroll to position [3088, 0]
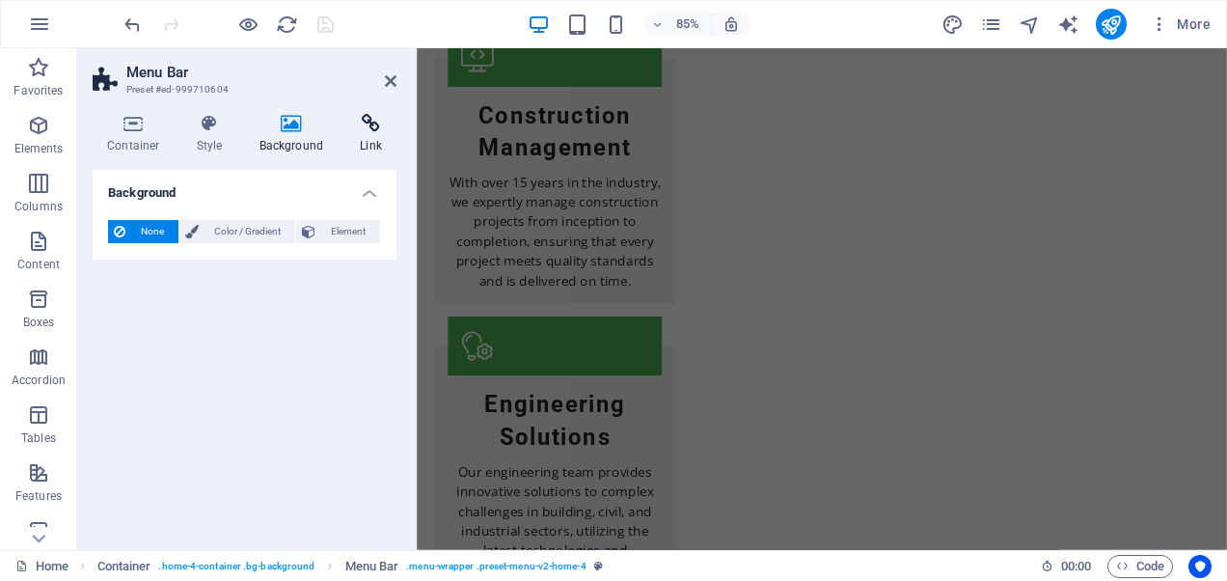
click at [367, 133] on h4 "Link" at bounding box center [370, 134] width 51 height 41
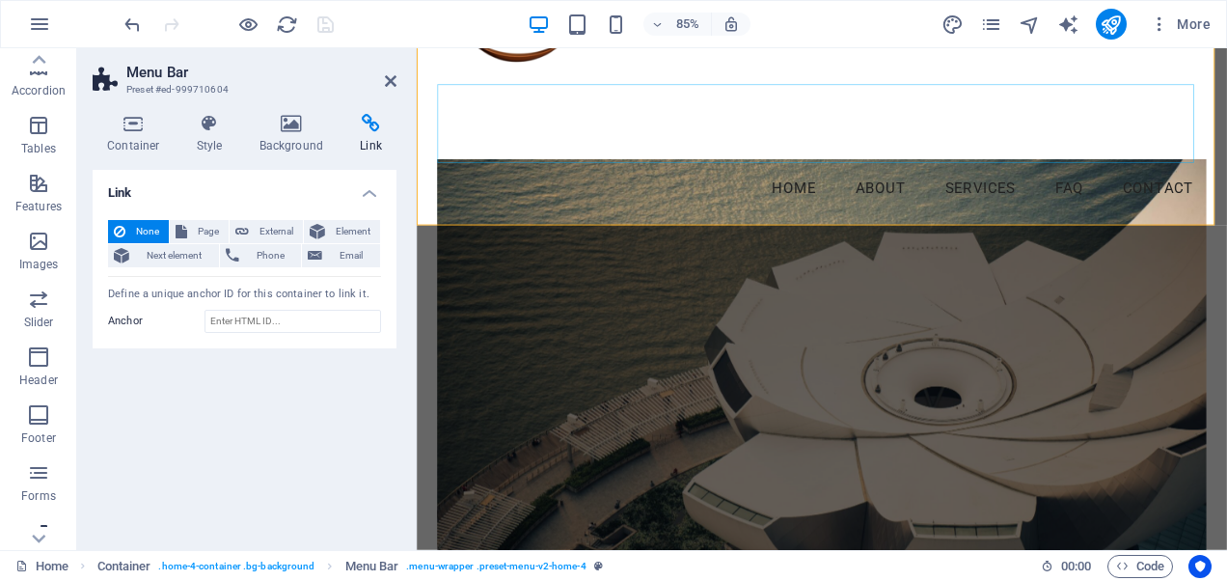
scroll to position [367, 0]
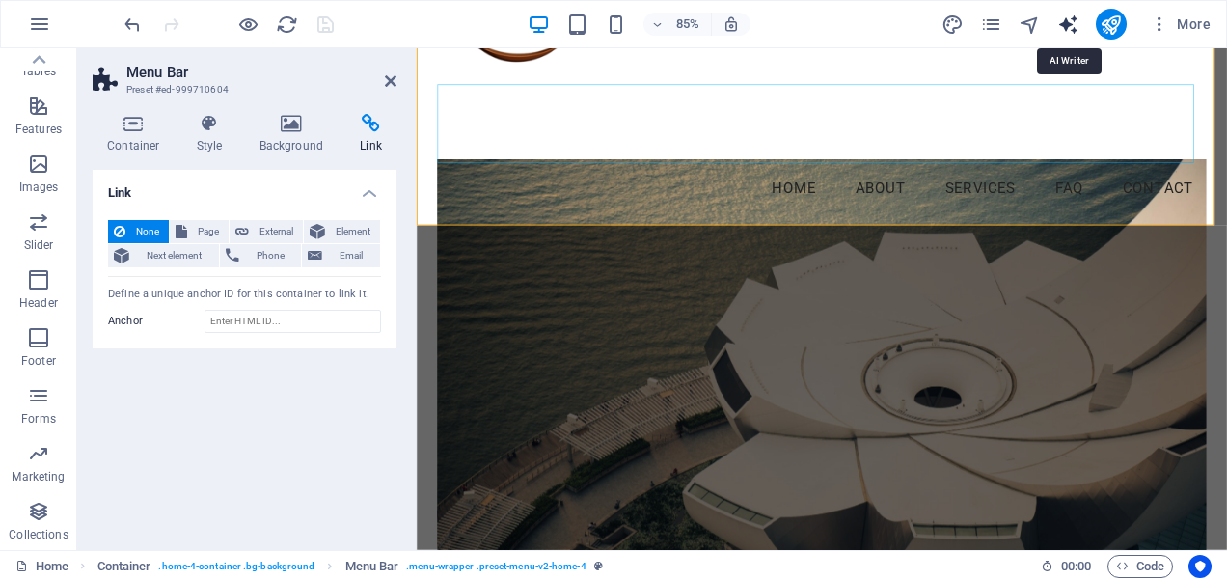
click at [1069, 21] on icon "text_generator" at bounding box center [1069, 25] width 22 height 22
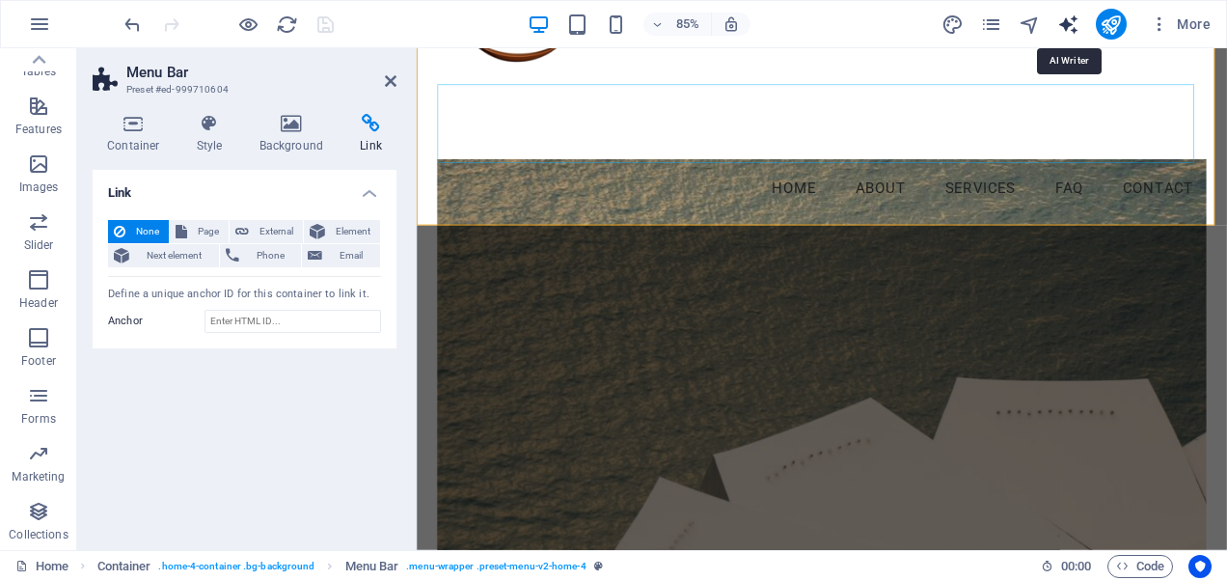
select select "English"
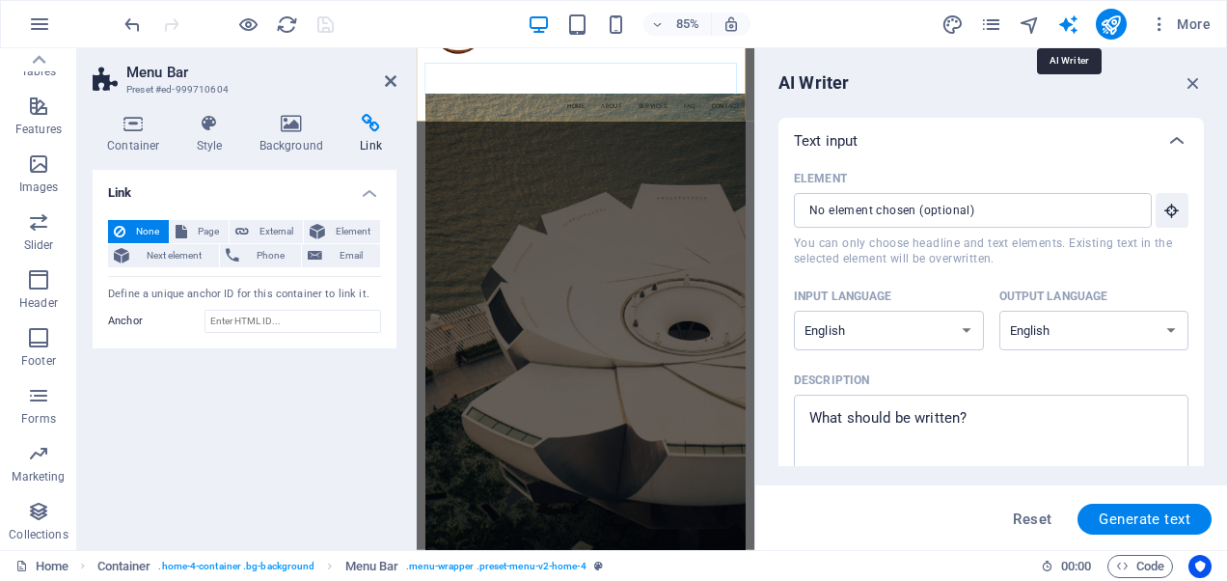
scroll to position [0, 0]
click at [1133, 519] on span "Generate text" at bounding box center [1145, 518] width 92 height 15
type textarea "x"
click at [1040, 423] on textarea "Description x ​ Please add a description" at bounding box center [991, 435] width 375 height 63
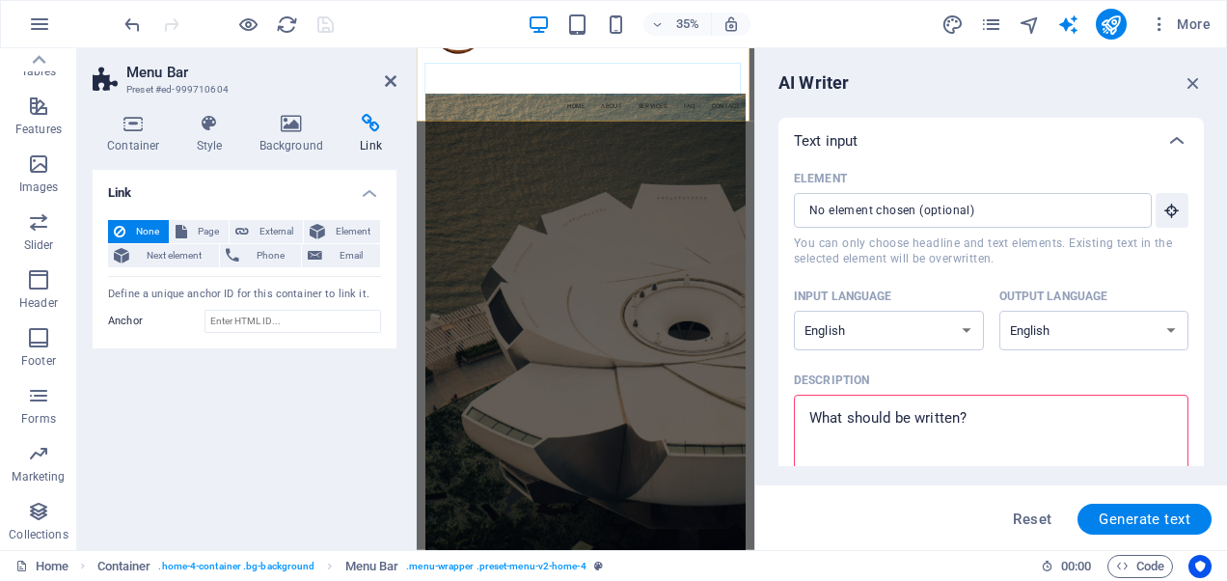
click at [1040, 423] on textarea "Description x ​ Please add a description" at bounding box center [991, 435] width 375 height 63
drag, startPoint x: 1011, startPoint y: 409, endPoint x: 861, endPoint y: 420, distance: 150.9
click at [861, 419] on textarea "Description x ​ Please add a description" at bounding box center [991, 435] width 375 height 63
type textarea "x"
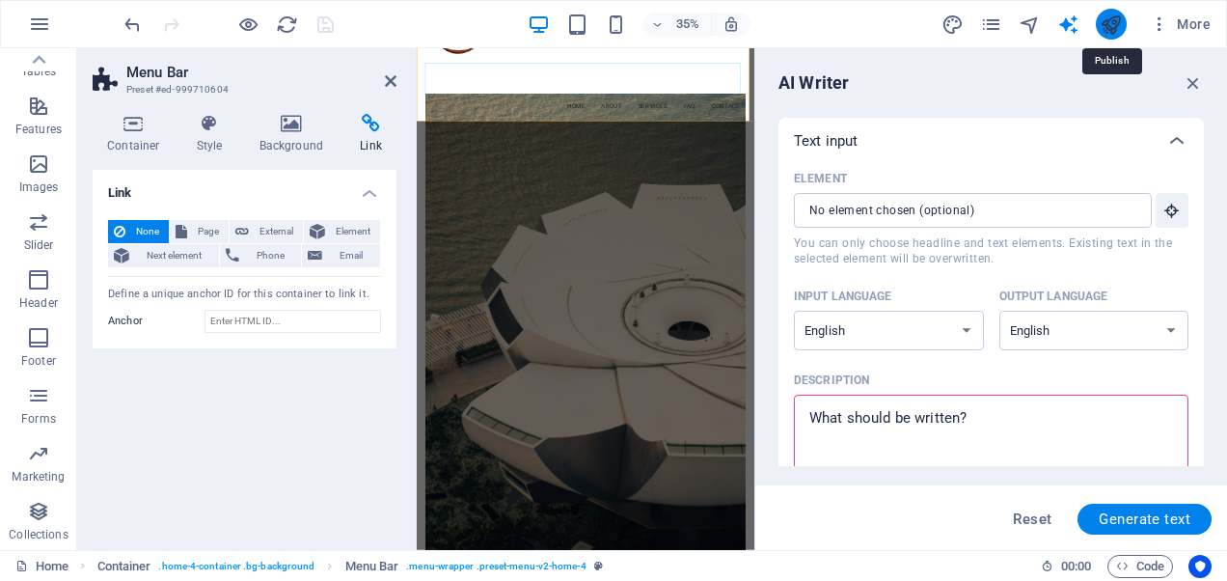
click at [1118, 23] on icon "publish" at bounding box center [1111, 25] width 22 height 22
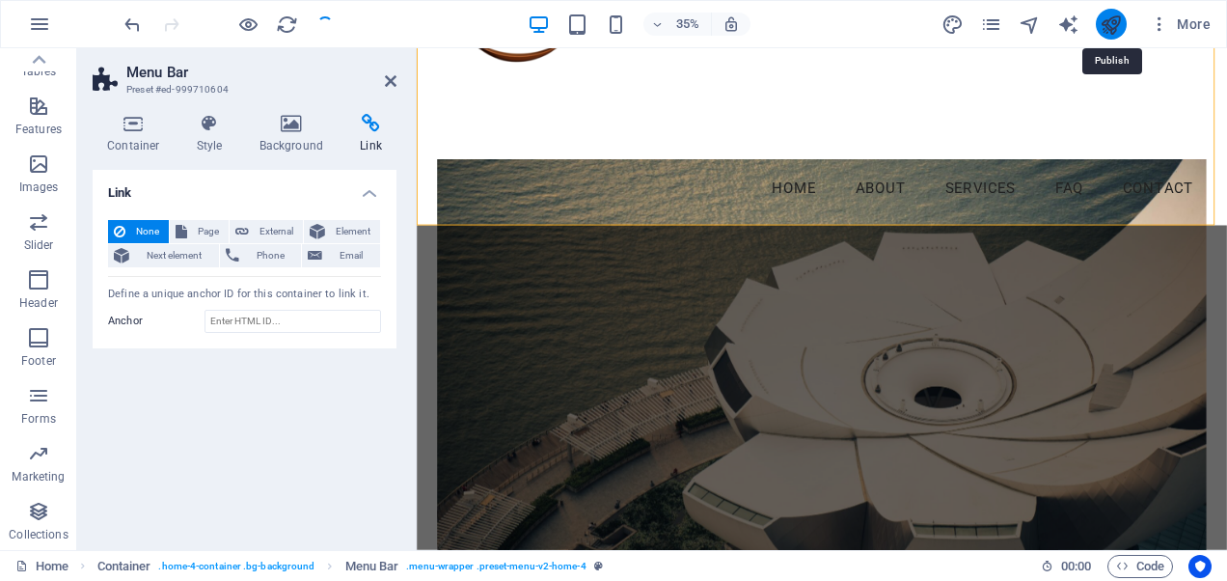
drag, startPoint x: 1115, startPoint y: 25, endPoint x: 801, endPoint y: 29, distance: 314.6
click at [1115, 25] on icon "publish" at bounding box center [1111, 25] width 22 height 22
